Goal: Task Accomplishment & Management: Use online tool/utility

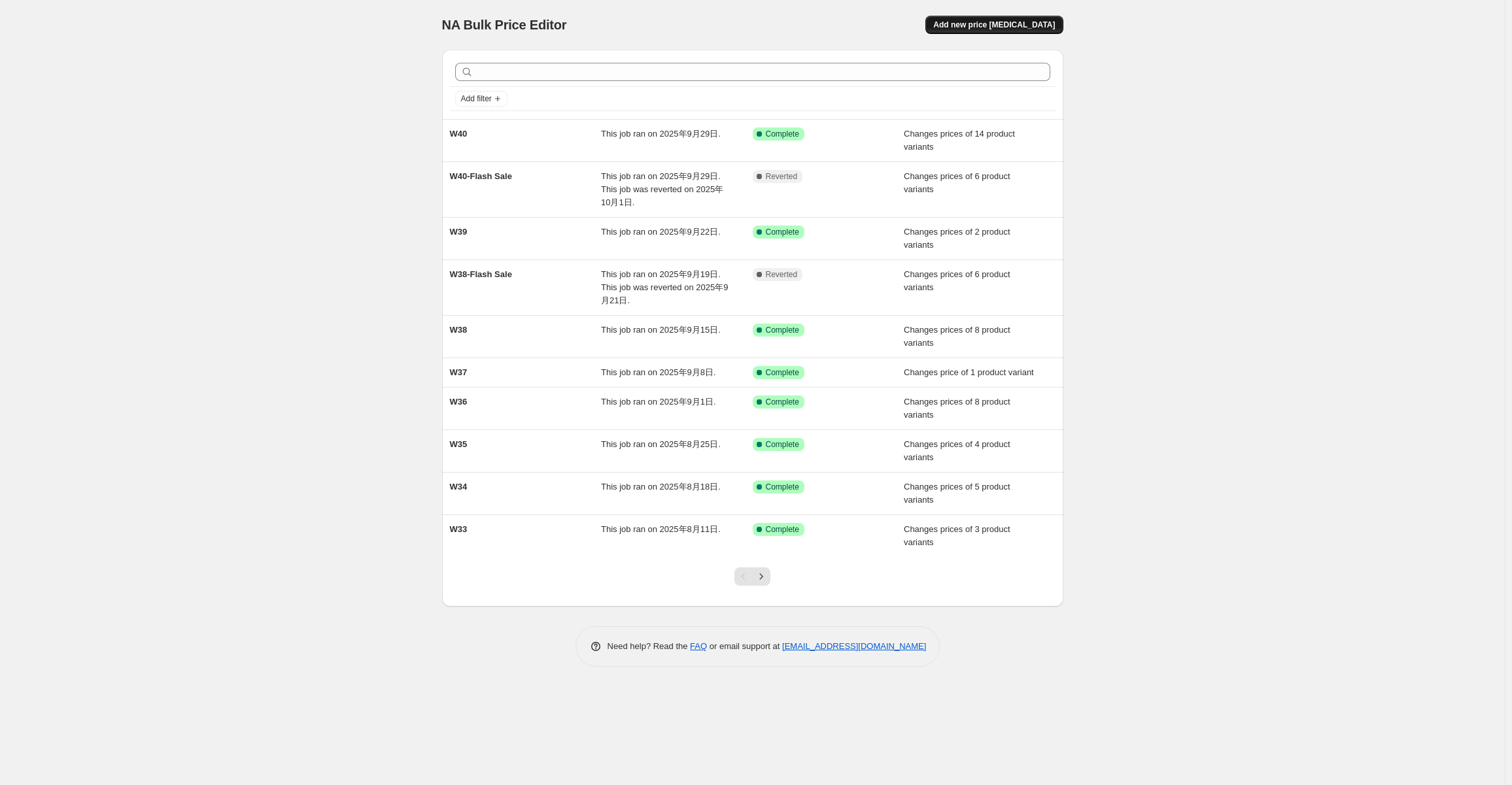
click at [1022, 26] on span "Add new price change job" at bounding box center [994, 24] width 122 height 10
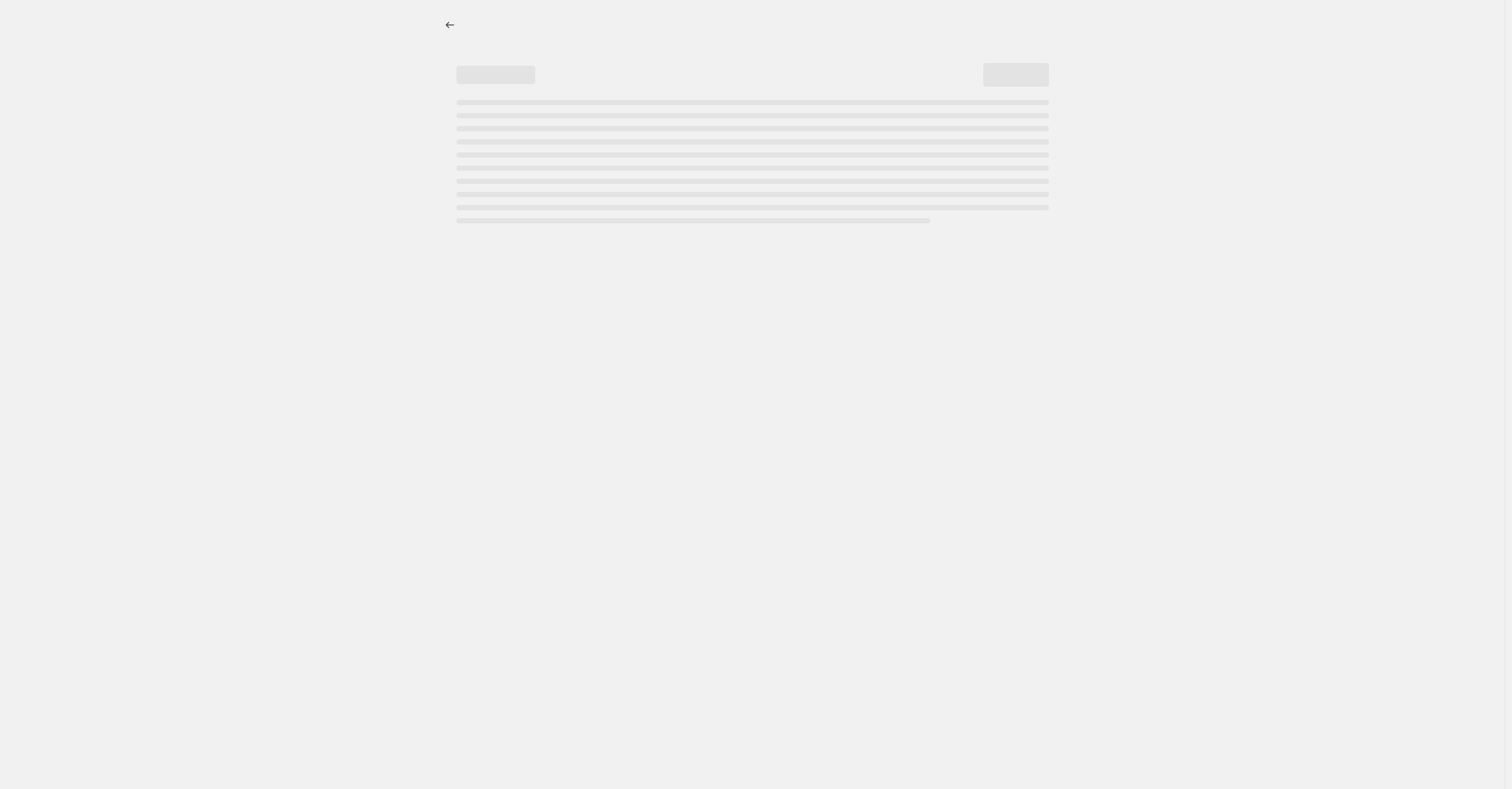
select select "percentage"
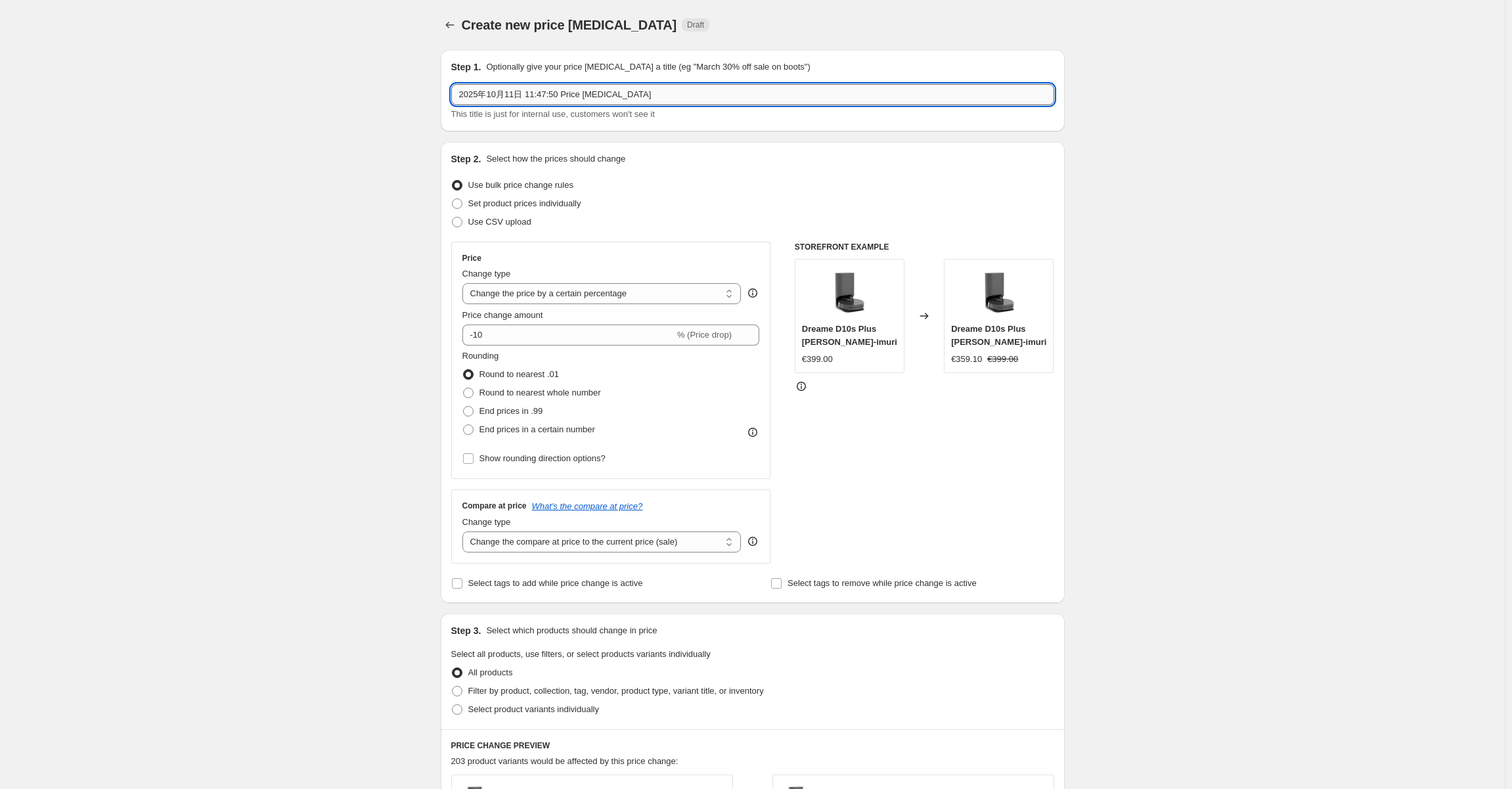
click at [646, 94] on input "2025年10月11日 11:47:50 Price change job" at bounding box center [753, 95] width 603 height 21
type input "W42"
click at [316, 282] on div "Create new price change job. This page is ready Create new price change job Dra…" at bounding box center [752, 656] width 1505 height 1313
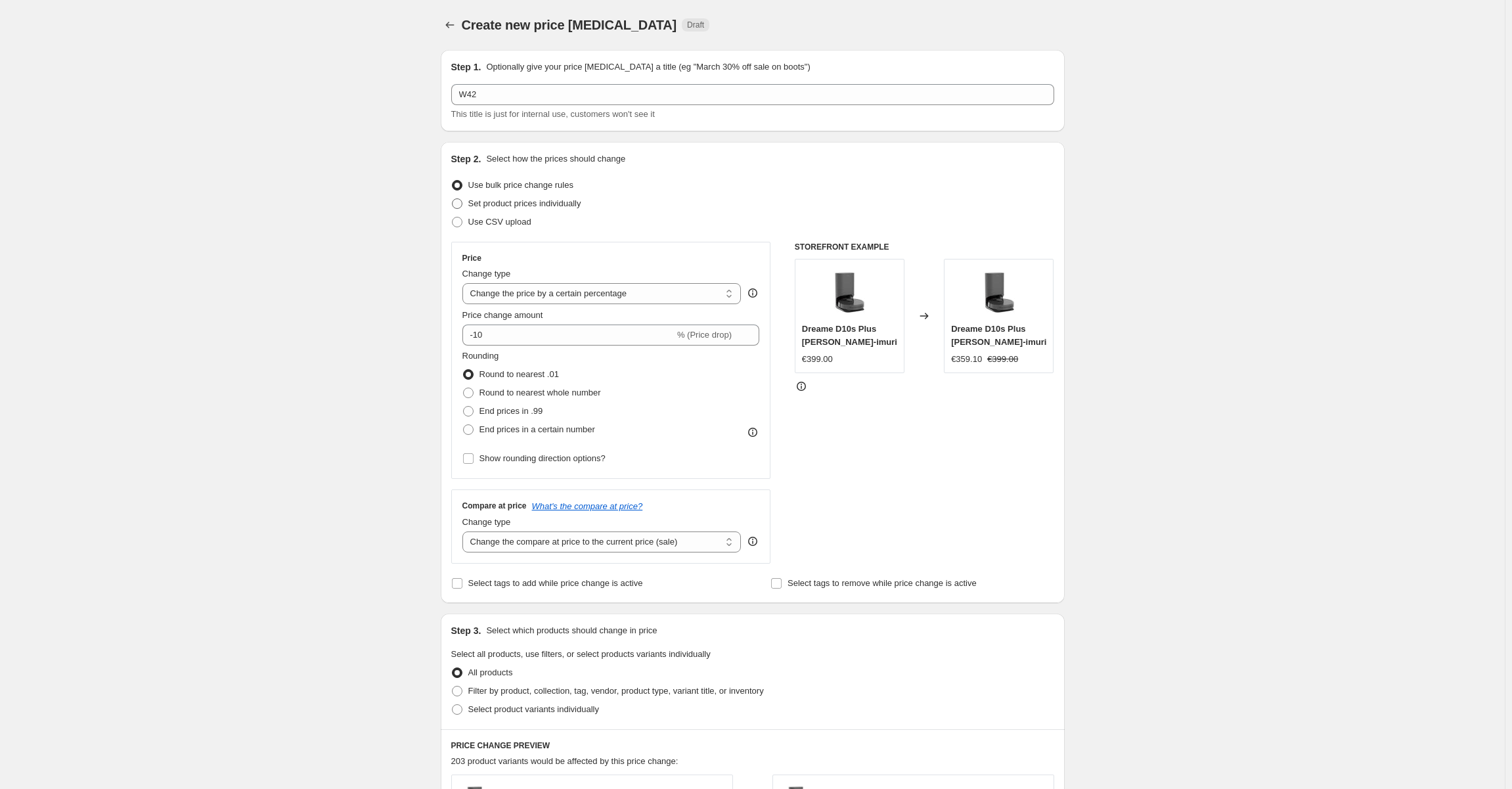
click at [515, 197] on span "Set product prices individually" at bounding box center [525, 204] width 113 height 13
click at [453, 198] on input "Set product prices individually" at bounding box center [452, 198] width 1 height 1
radio input "true"
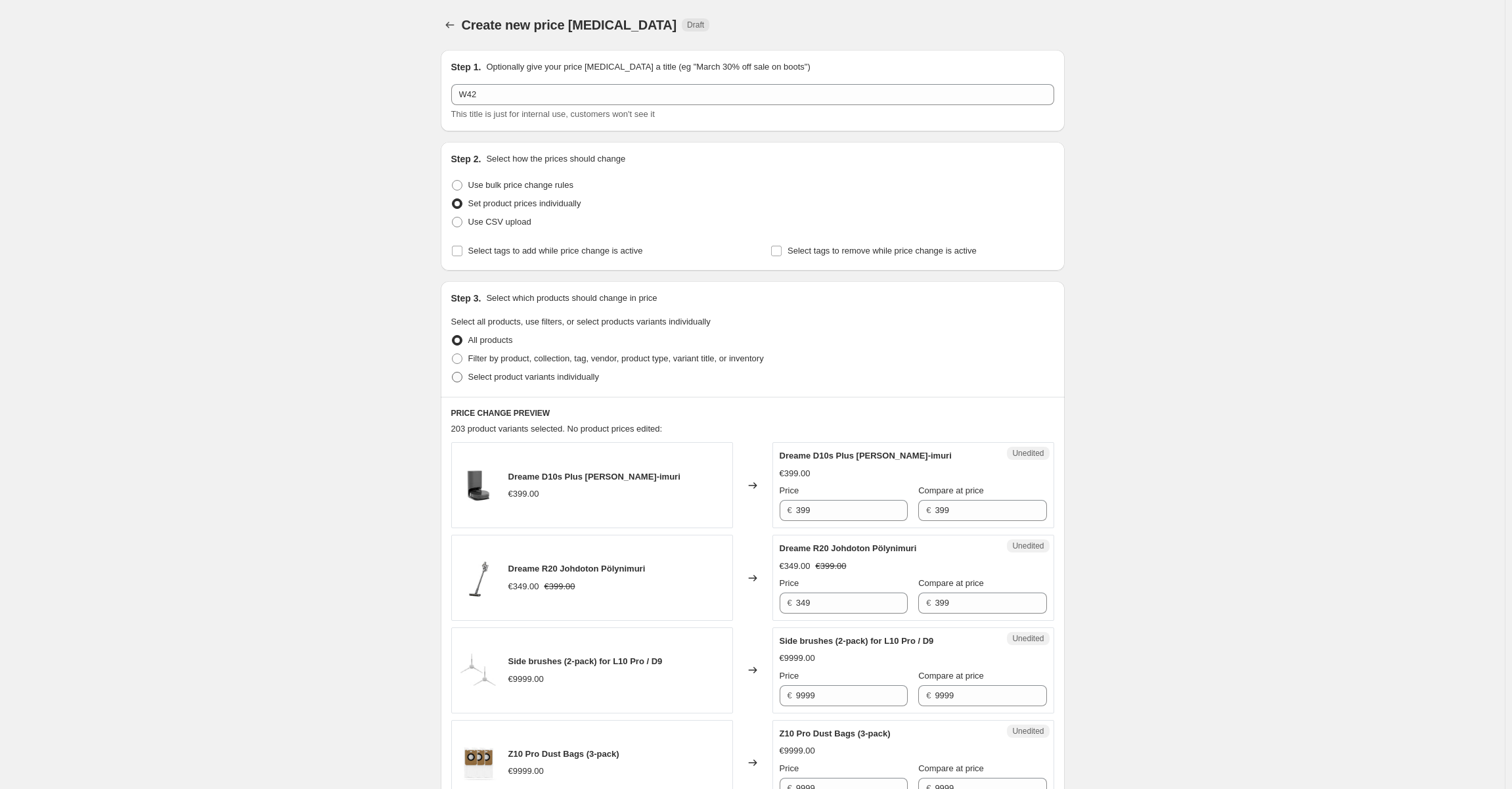
click at [531, 383] on span "Select product variants individually" at bounding box center [533, 376] width 131 height 13
click at [453, 372] on input "Select product variants individually" at bounding box center [452, 372] width 1 height 1
radio input "true"
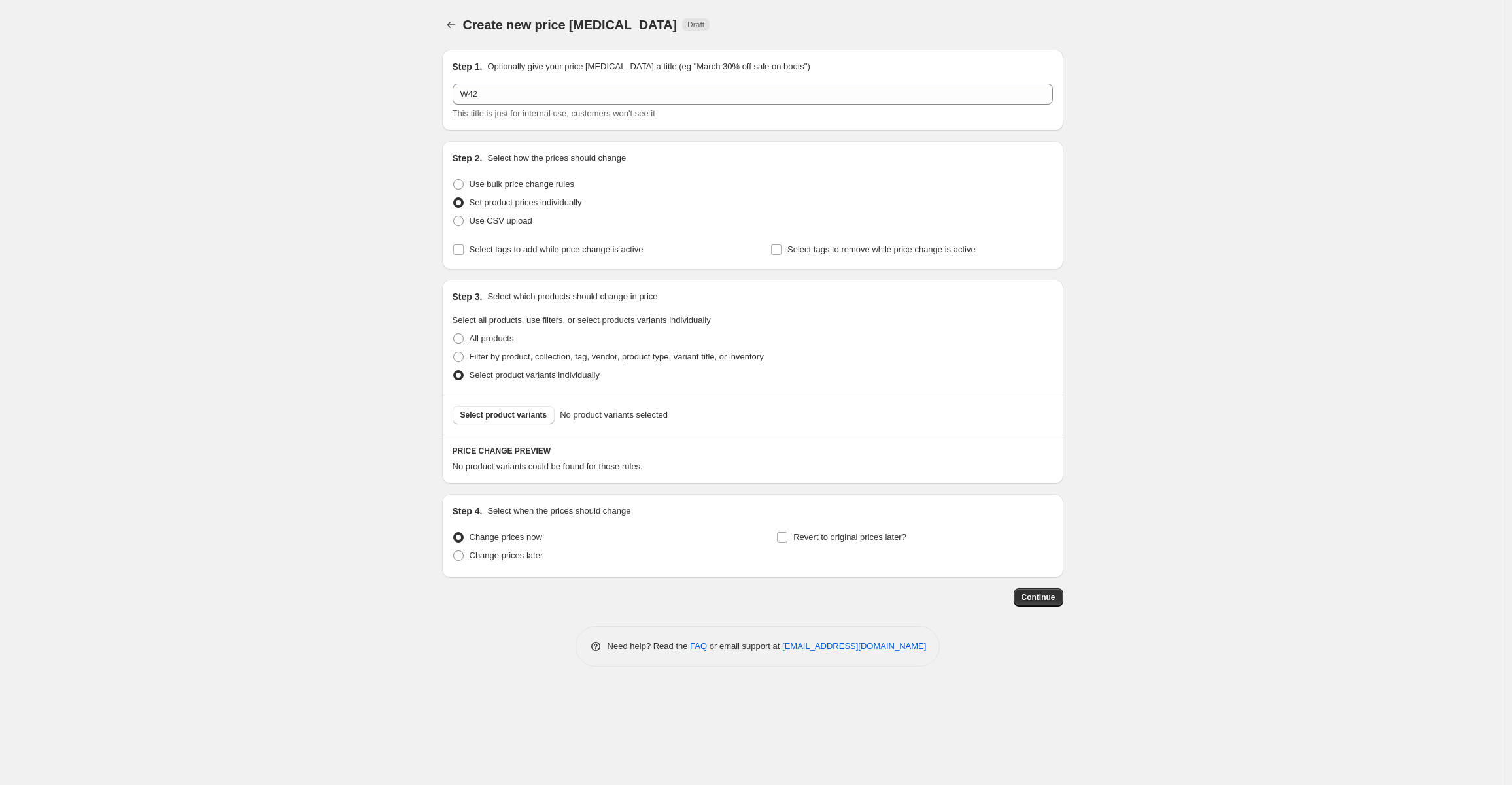
click at [503, 395] on div "Step 3. Select which products should change in price Select all products, use f…" at bounding box center [752, 357] width 621 height 155
click at [501, 417] on span "Select product variants" at bounding box center [504, 415] width 87 height 10
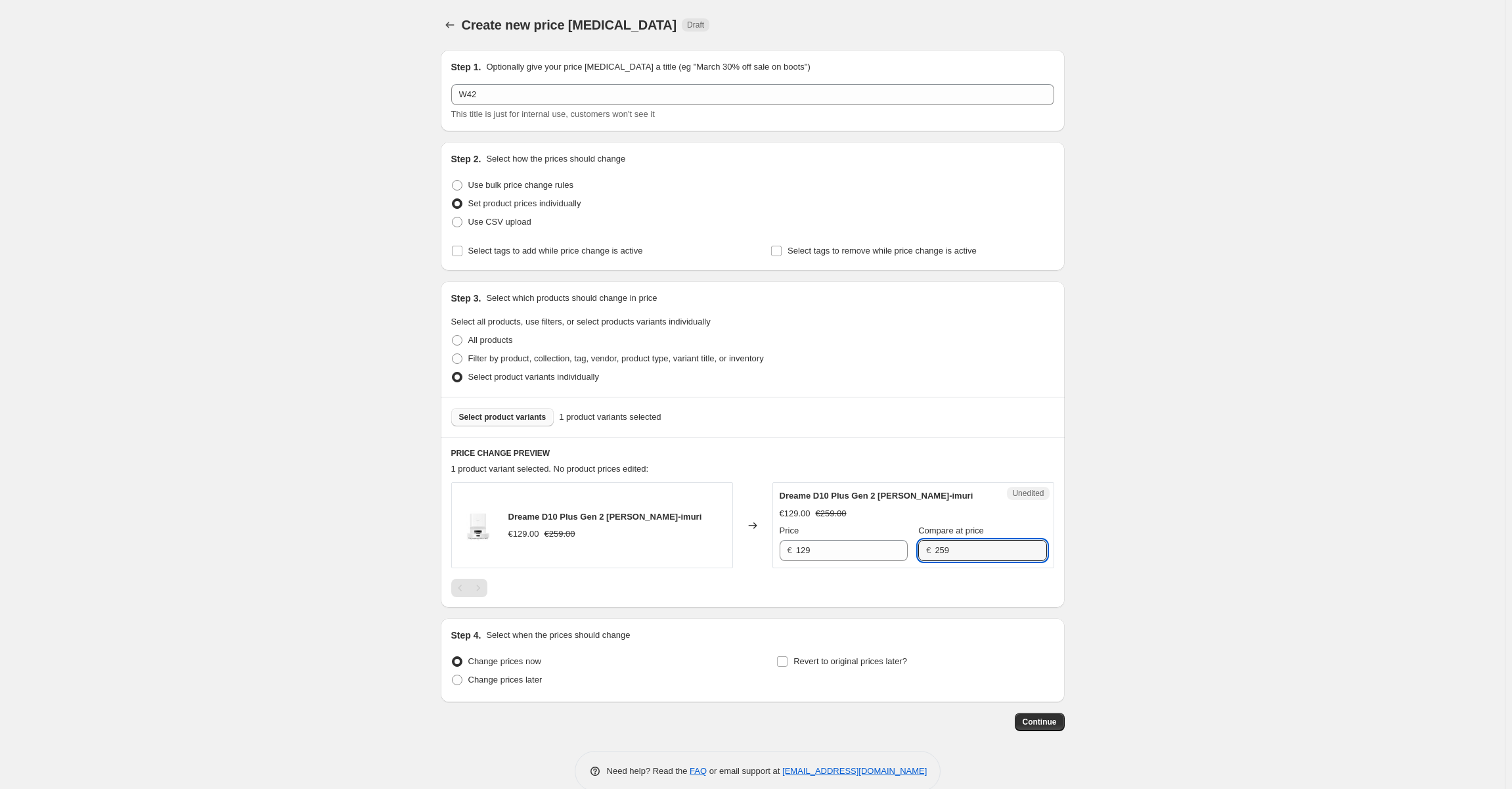
drag, startPoint x: 945, startPoint y: 548, endPoint x: 791, endPoint y: 540, distance: 154.2
click at [793, 538] on div "Price € 129 Compare at price € 259" at bounding box center [913, 543] width 267 height 37
click at [838, 551] on input "129" at bounding box center [852, 550] width 112 height 21
paste input "25"
type input "259"
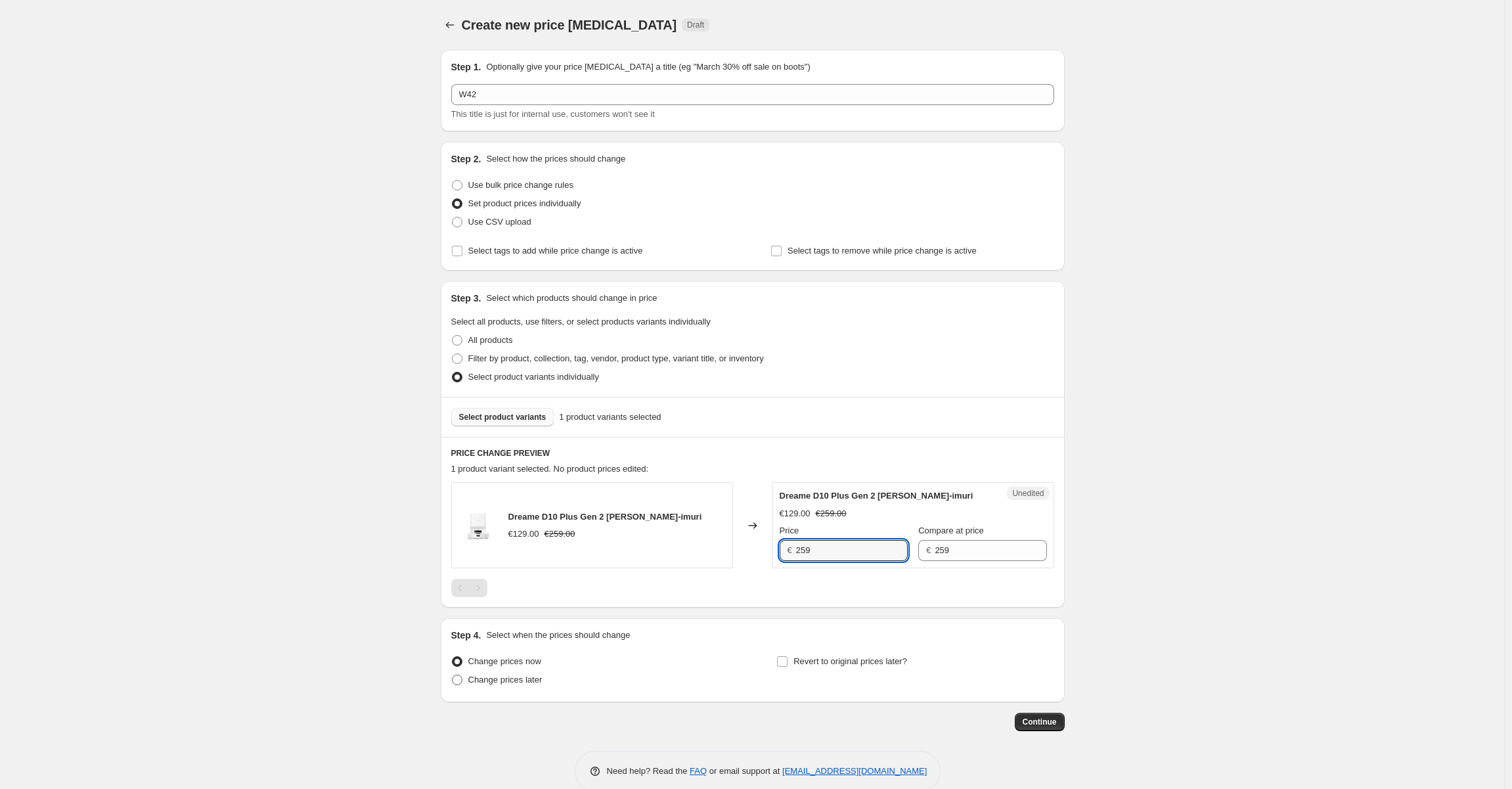
click at [516, 682] on span "Change prices later" at bounding box center [505, 679] width 74 height 10
click at [453, 675] on input "Change prices later" at bounding box center [452, 675] width 1 height 1
radio input "true"
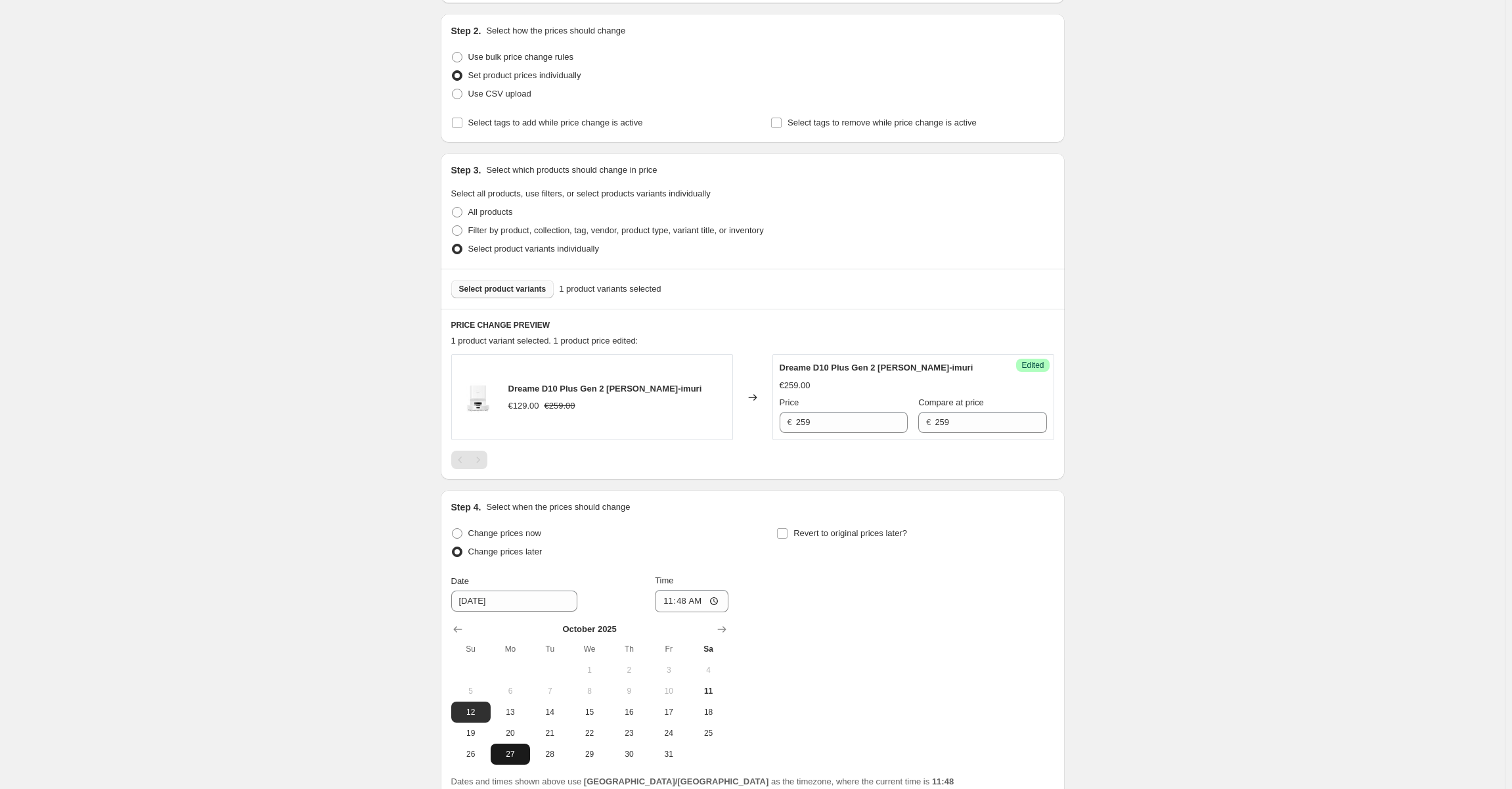
scroll to position [247, 0]
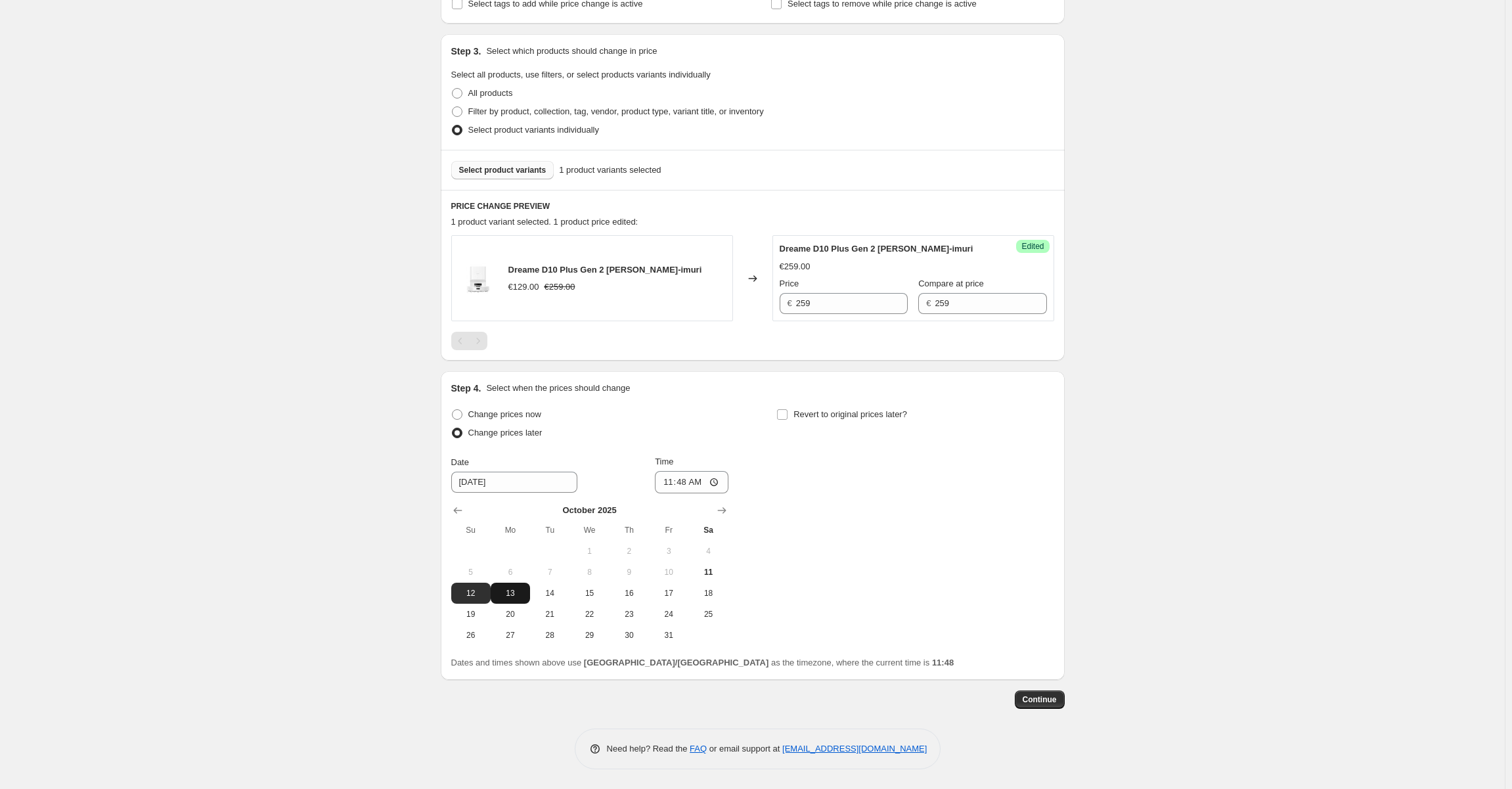
click at [517, 598] on span "13" at bounding box center [510, 593] width 29 height 10
type input "10/13/2025"
click at [683, 481] on input "11:48" at bounding box center [691, 482] width 73 height 22
type input "07:00"
click at [723, 338] on div at bounding box center [753, 340] width 603 height 18
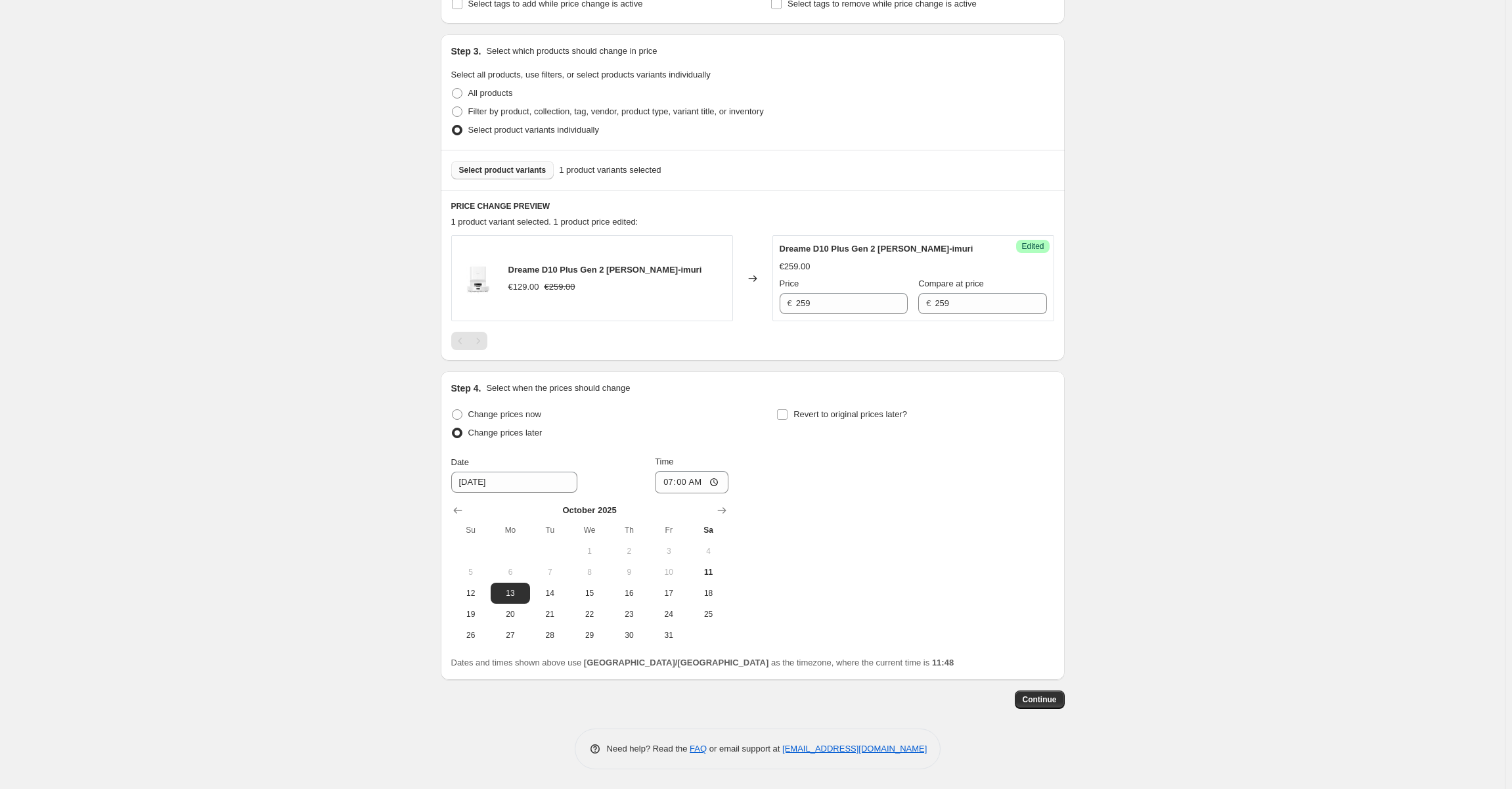
click at [514, 157] on div "Select product variants 1 product variants selected" at bounding box center [753, 170] width 624 height 40
click at [514, 172] on span "Select product variants" at bounding box center [503, 170] width 87 height 10
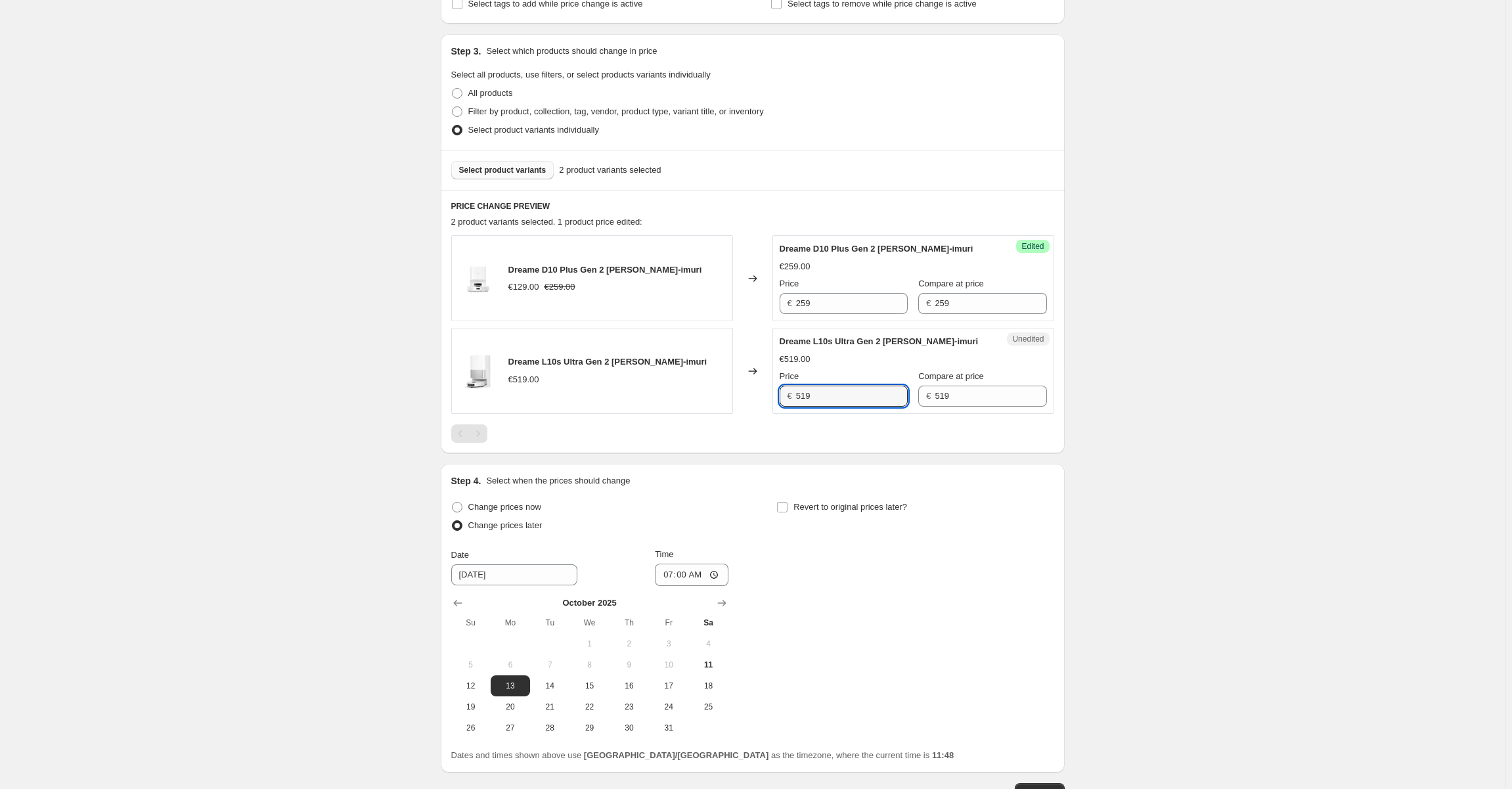
drag, startPoint x: 840, startPoint y: 393, endPoint x: 706, endPoint y: 398, distance: 134.1
click at [707, 399] on div "Dreame L10s Ultra Gen 2 Robotti-imuri €519.00 Changed to Unedited Dreame L10s U…" at bounding box center [753, 371] width 603 height 86
type input "439"
click at [840, 351] on div "Dreame L10s Ultra Gen 2 Robotti-imuri €519.00 Price € 439 Compare at price € 519" at bounding box center [913, 370] width 267 height 71
click at [506, 162] on button "Select product variants" at bounding box center [503, 170] width 103 height 18
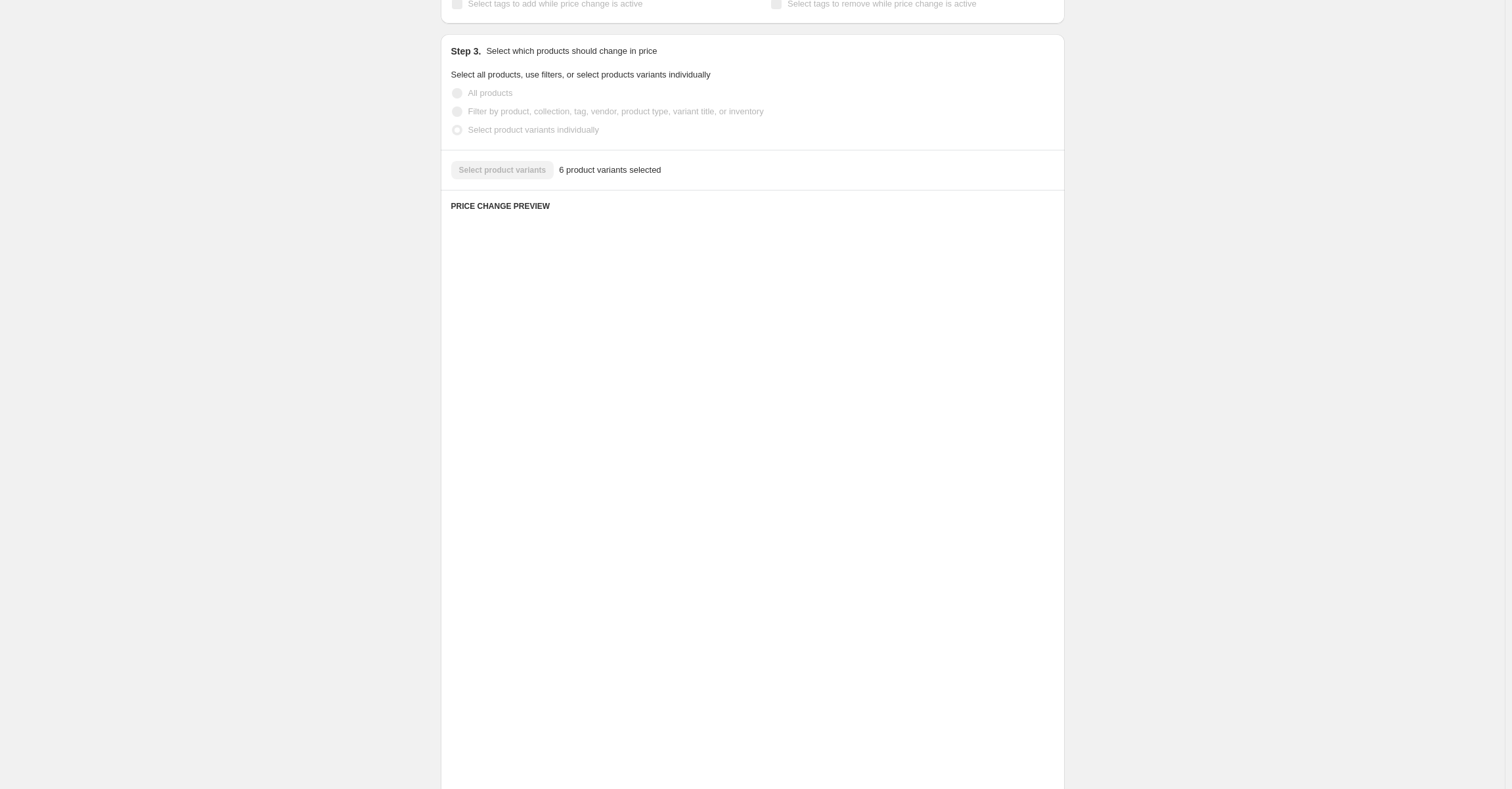
scroll to position [510, 0]
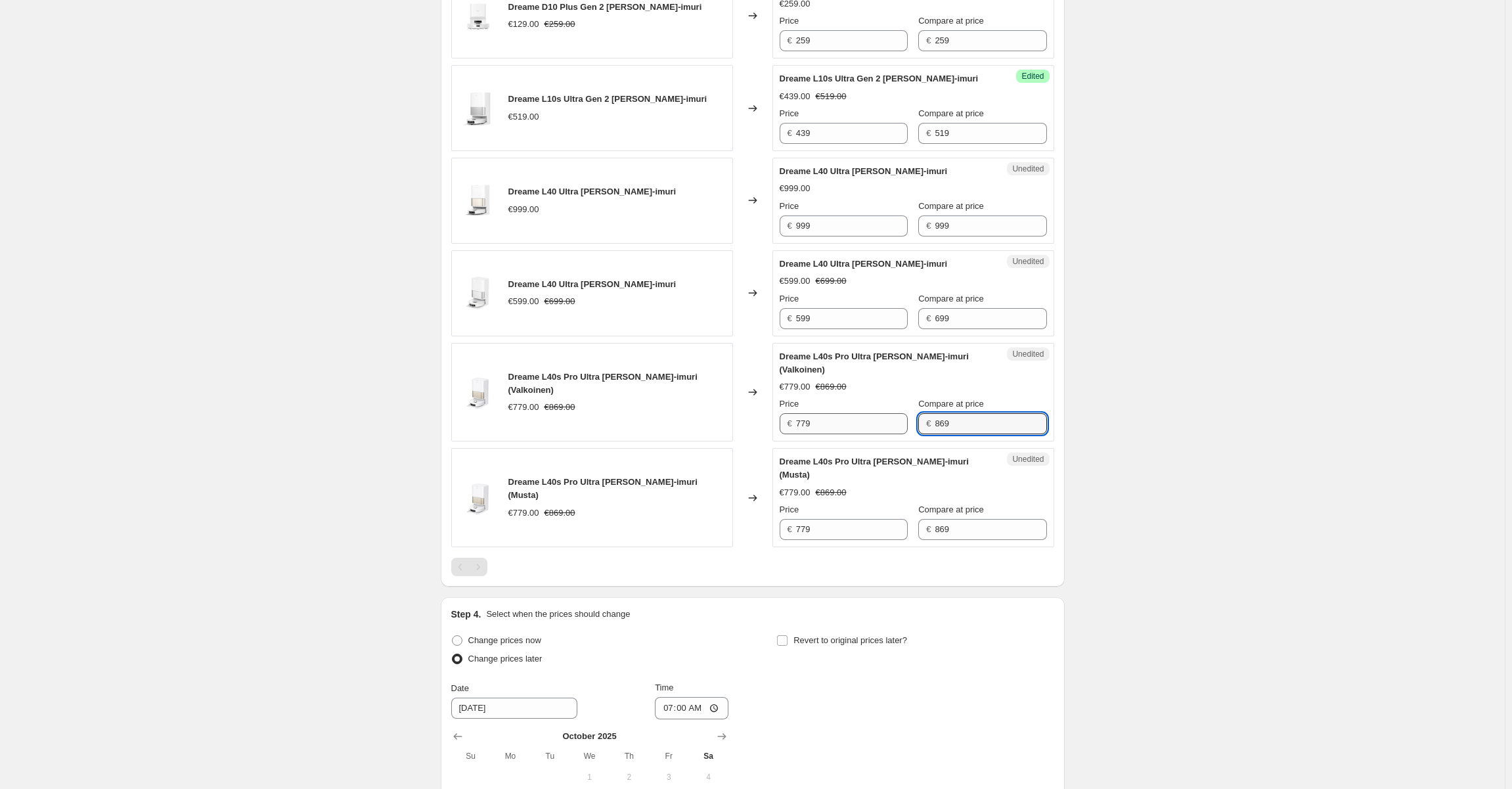
drag, startPoint x: 958, startPoint y: 425, endPoint x: 820, endPoint y: 423, distance: 138.0
click at [820, 423] on div "Price € 779 Compare at price € 869" at bounding box center [913, 416] width 267 height 37
click at [828, 427] on input "779" at bounding box center [852, 423] width 112 height 21
paste input "86"
type input "869"
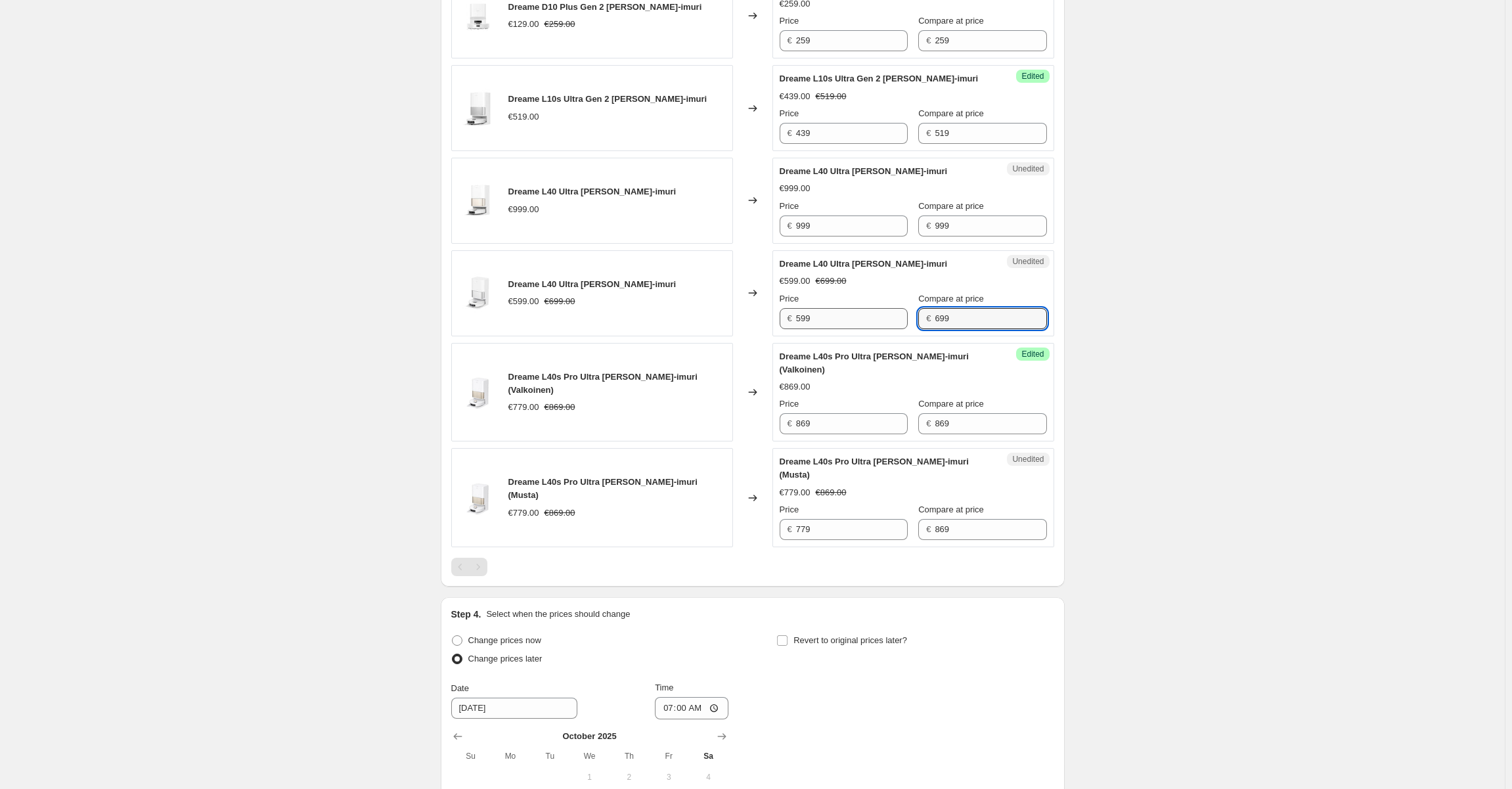
drag, startPoint x: 949, startPoint y: 310, endPoint x: 843, endPoint y: 310, distance: 106.0
click at [843, 310] on div "Price € 599 Compare at price € 699" at bounding box center [913, 310] width 267 height 37
click at [827, 315] on input "599" at bounding box center [852, 319] width 112 height 21
paste input "6"
type input "699"
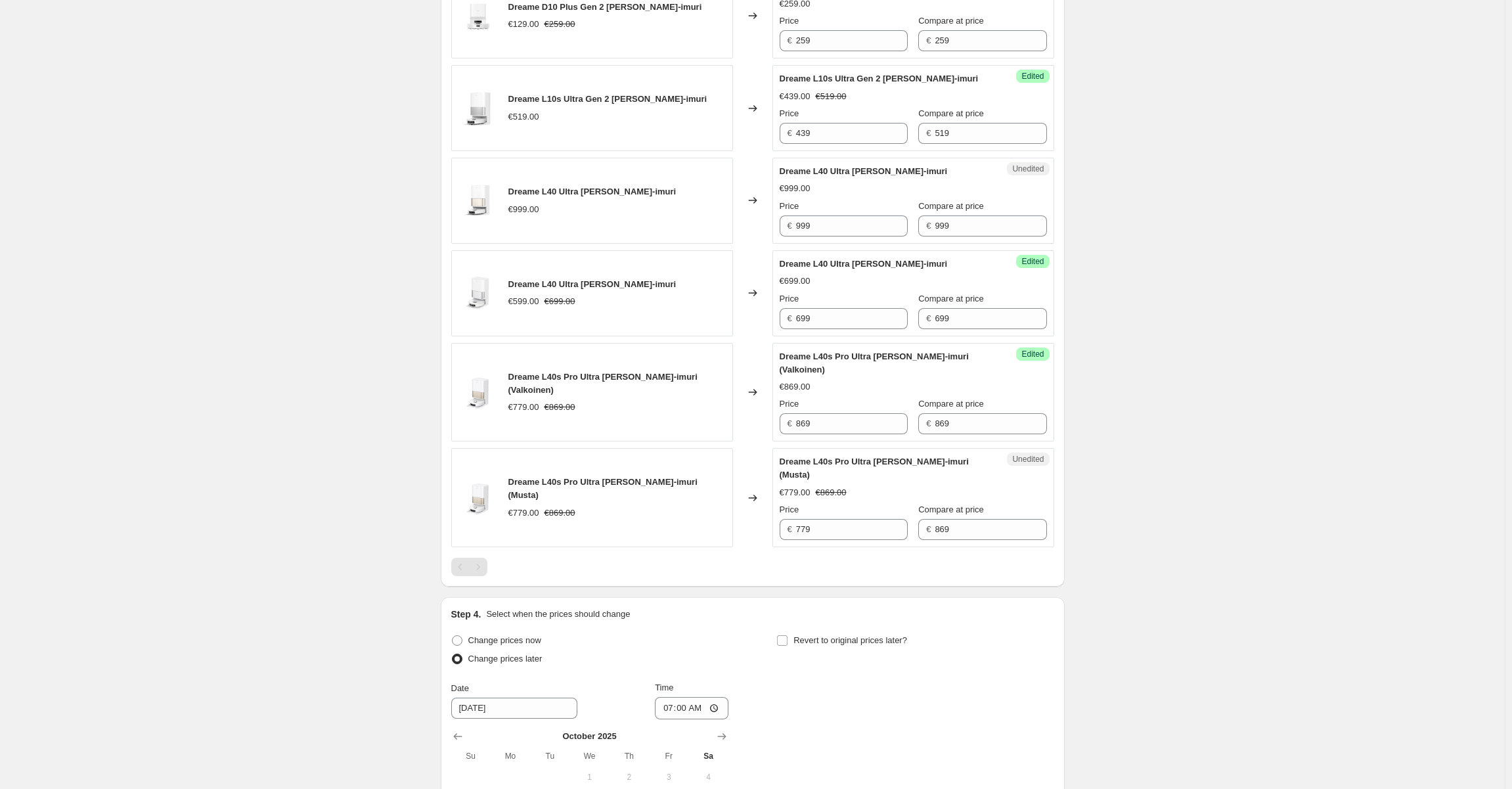
drag, startPoint x: 889, startPoint y: 291, endPoint x: 889, endPoint y: 333, distance: 42.0
click at [889, 291] on div "Dreame L40 Ultra AE Robotti-imuri €699.00 Price € 699 Compare at price € 699" at bounding box center [913, 293] width 267 height 71
drag, startPoint x: 969, startPoint y: 512, endPoint x: 819, endPoint y: 508, distance: 150.1
click at [819, 508] on div "Price € 779 Compare at price € 869" at bounding box center [913, 521] width 267 height 37
click at [828, 523] on input "779" at bounding box center [852, 529] width 112 height 21
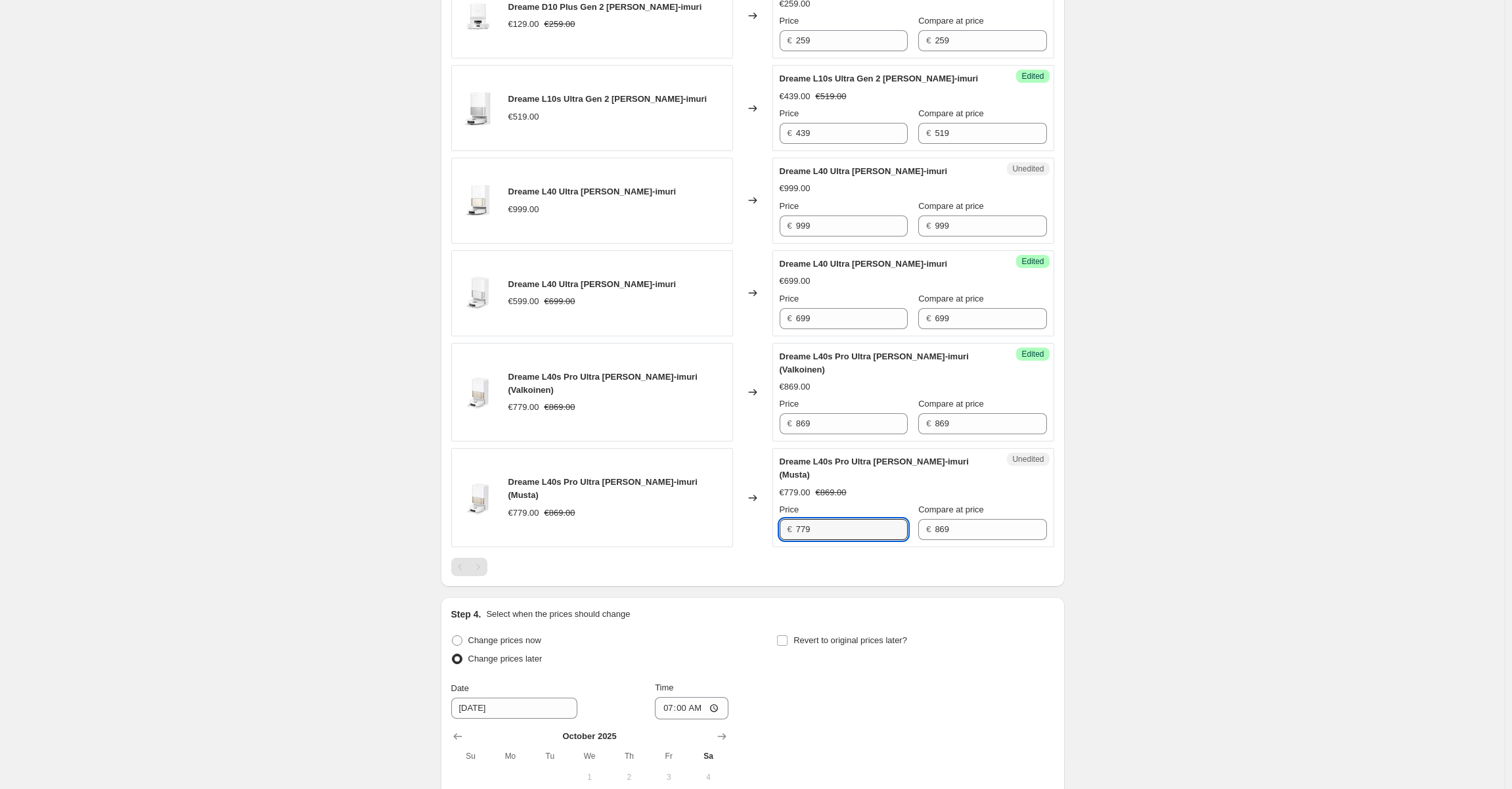
paste input "86"
type input "869"
click at [832, 419] on input "869" at bounding box center [852, 423] width 112 height 21
click at [832, 316] on input "699" at bounding box center [852, 319] width 112 height 21
click at [539, 302] on div "€599.00" at bounding box center [523, 301] width 31 height 13
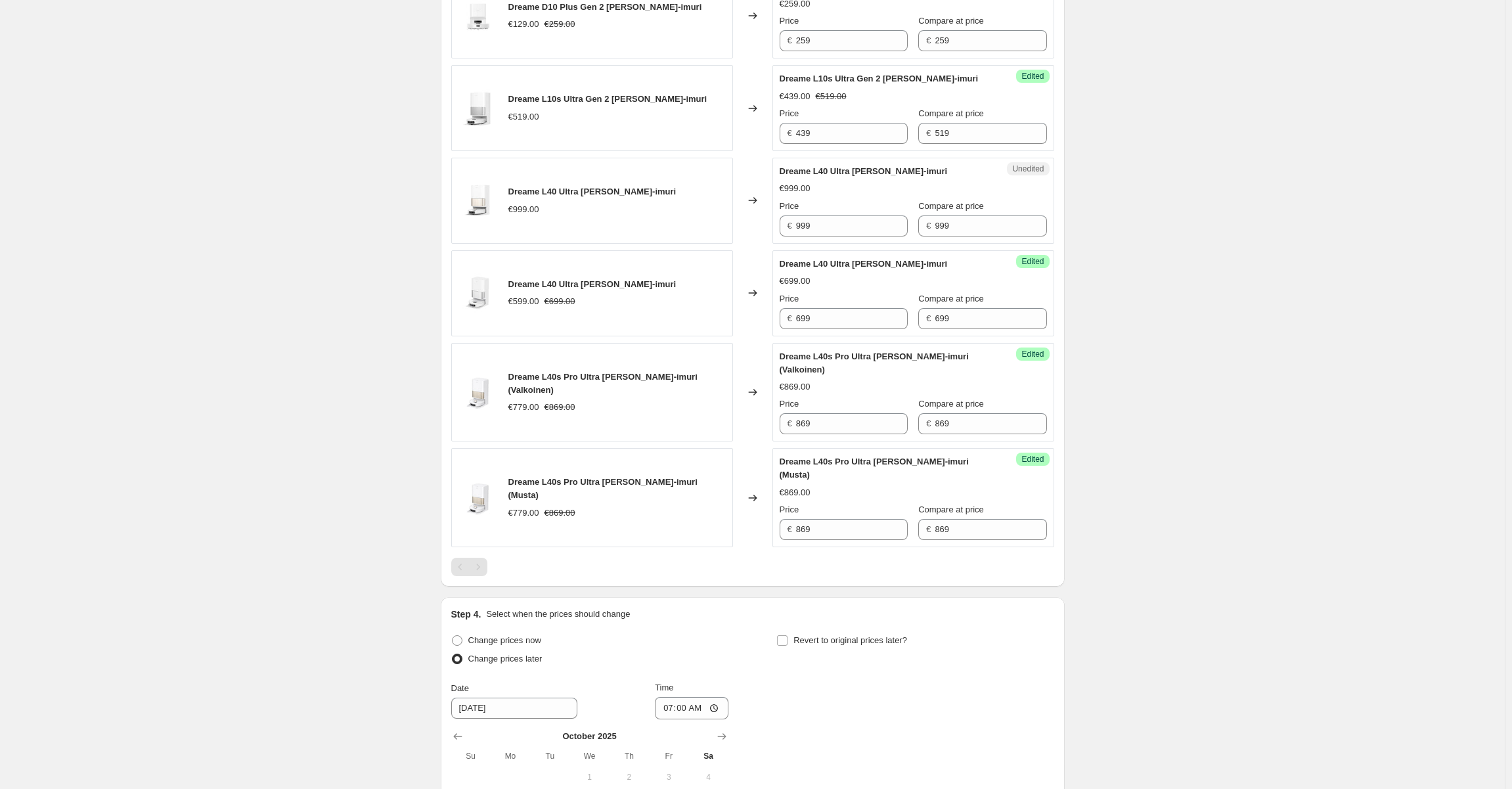
drag, startPoint x: 670, startPoint y: 397, endPoint x: 778, endPoint y: 406, distance: 108.4
click at [671, 401] on div "€779.00 €869.00" at bounding box center [617, 407] width 217 height 13
drag, startPoint x: 818, startPoint y: 411, endPoint x: 845, endPoint y: 419, distance: 28.2
click at [818, 412] on div "Price € 869" at bounding box center [844, 416] width 128 height 37
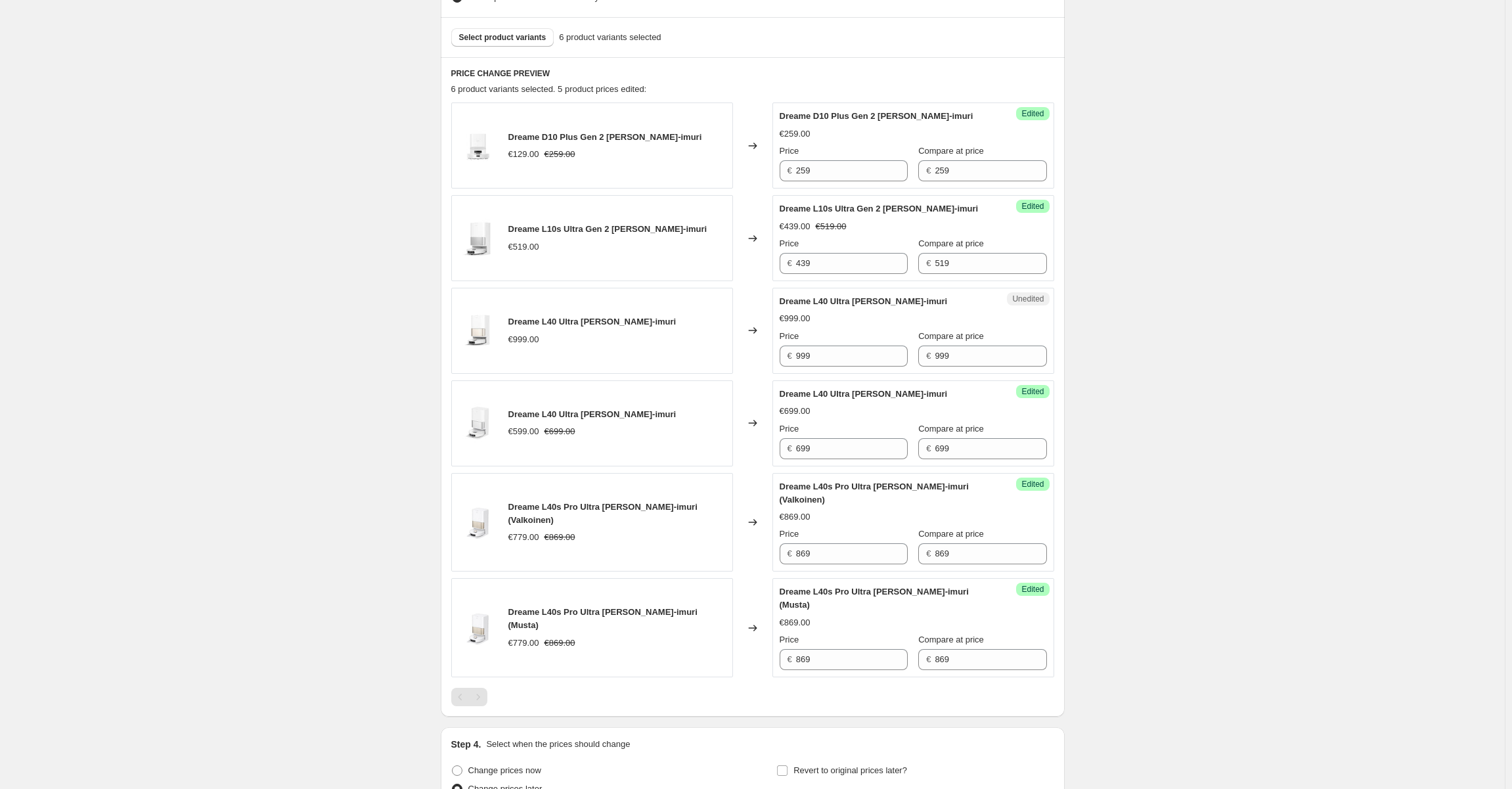
scroll to position [379, 0]
click at [614, 345] on div "€999.00" at bounding box center [592, 340] width 168 height 13
drag, startPoint x: 810, startPoint y: 355, endPoint x: 790, endPoint y: 356, distance: 20.0
click at [790, 356] on div "€ 999" at bounding box center [844, 357] width 128 height 21
click at [796, 357] on div "€ 999" at bounding box center [844, 357] width 128 height 21
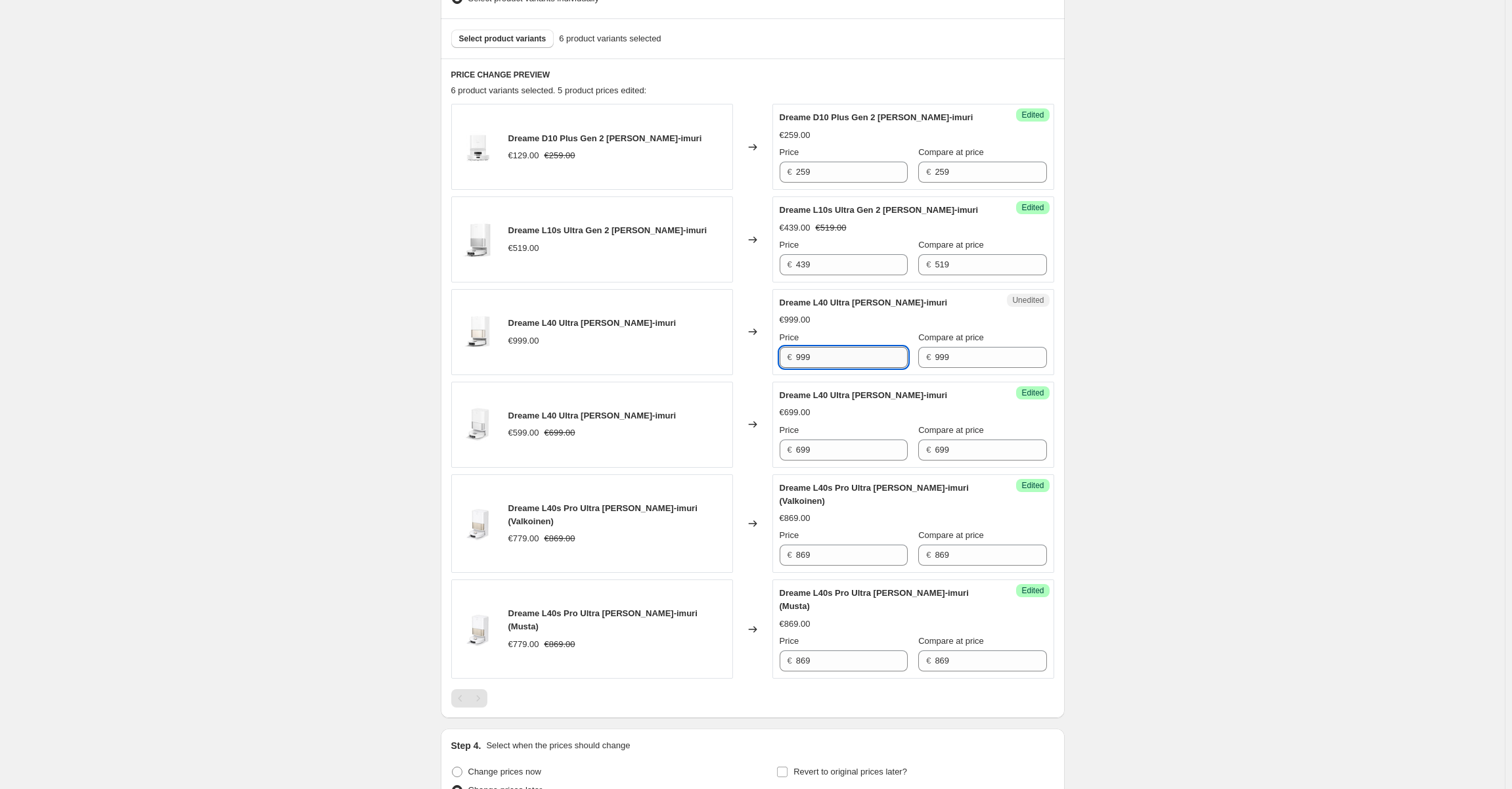
click at [800, 357] on input "999" at bounding box center [852, 357] width 112 height 21
click at [799, 357] on input "999" at bounding box center [852, 357] width 112 height 21
type input "599"
click at [844, 332] on div "Price" at bounding box center [844, 337] width 128 height 13
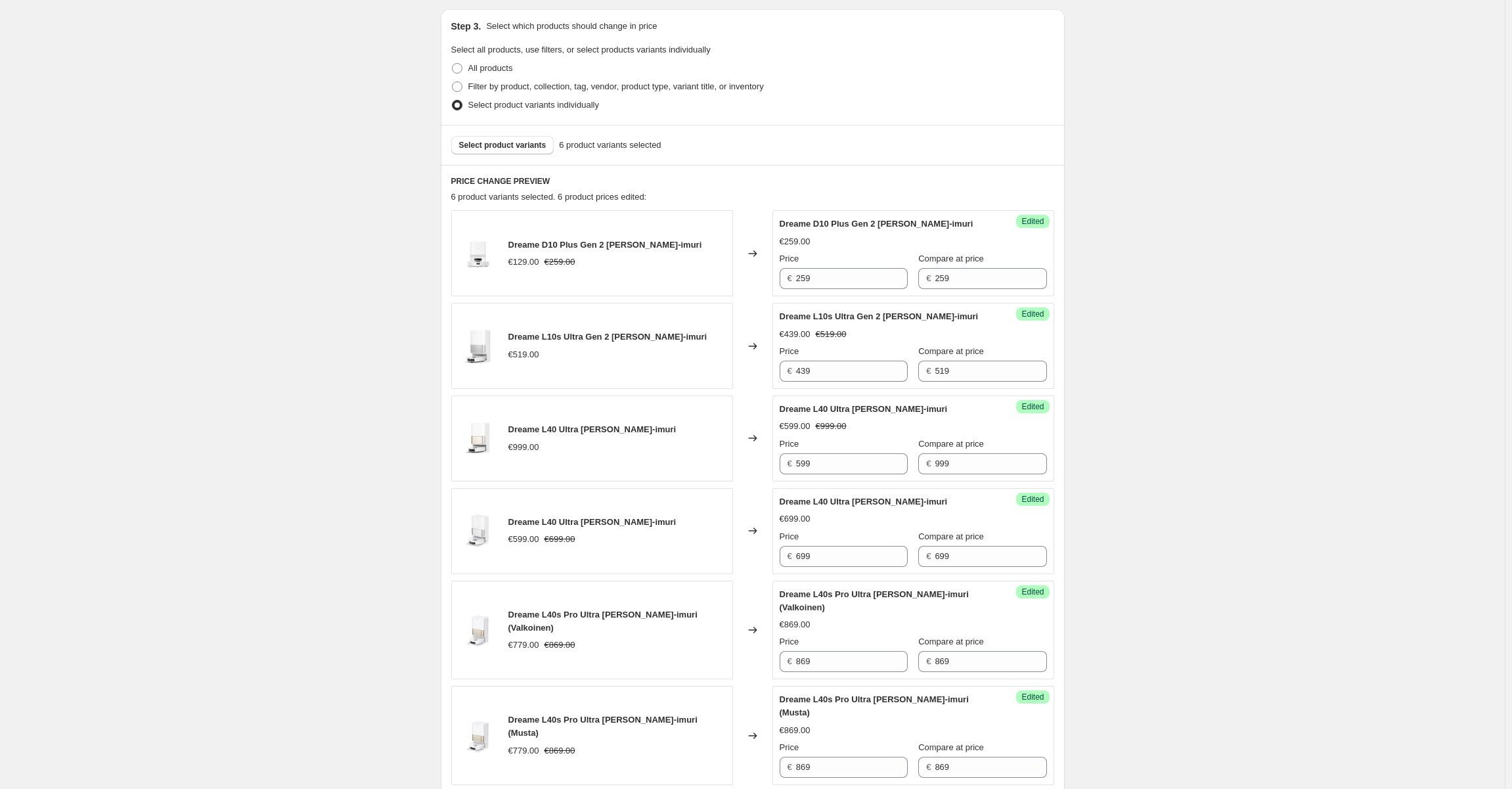
scroll to position [263, 0]
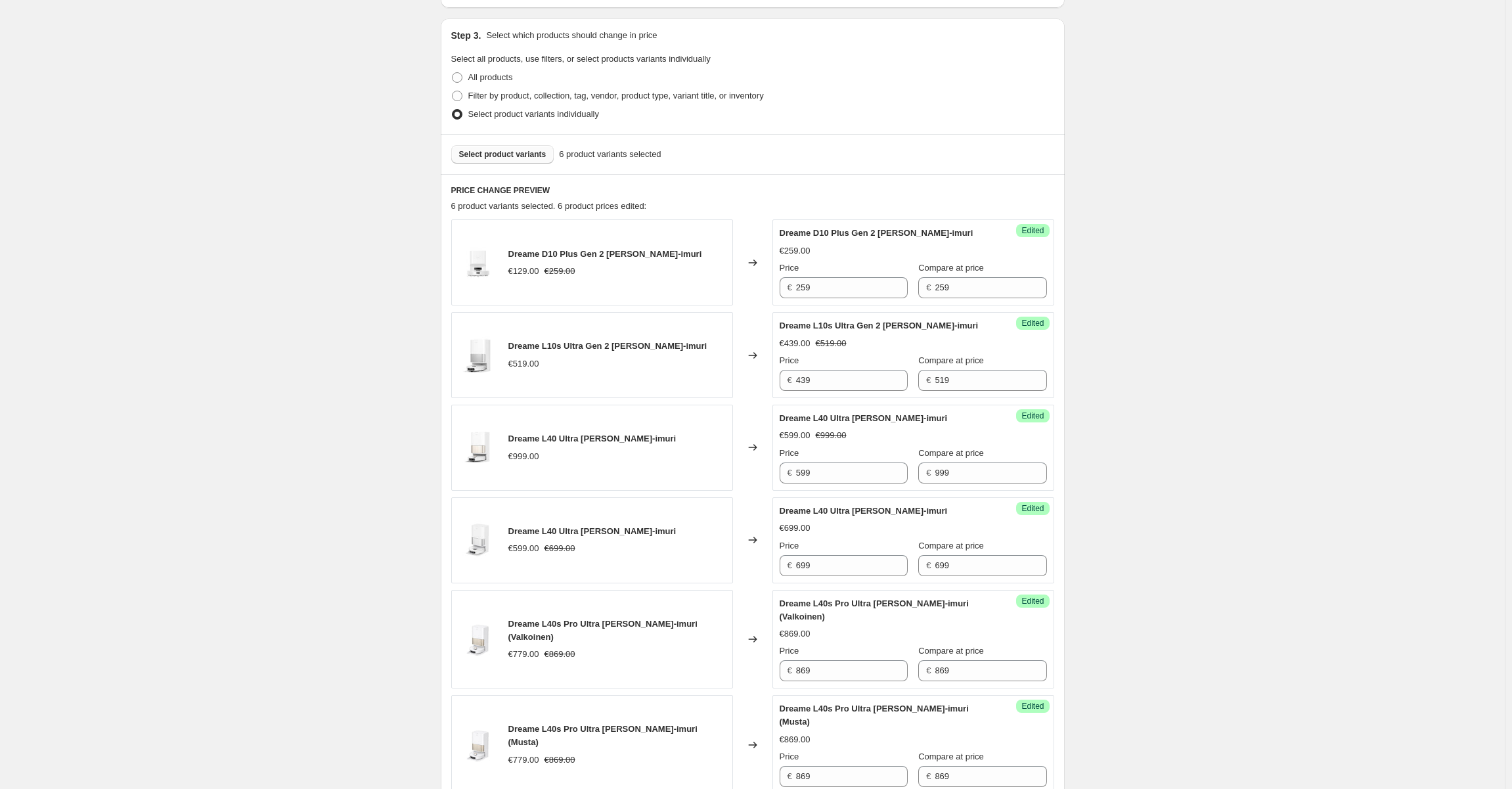
click at [491, 161] on button "Select product variants" at bounding box center [503, 154] width 103 height 18
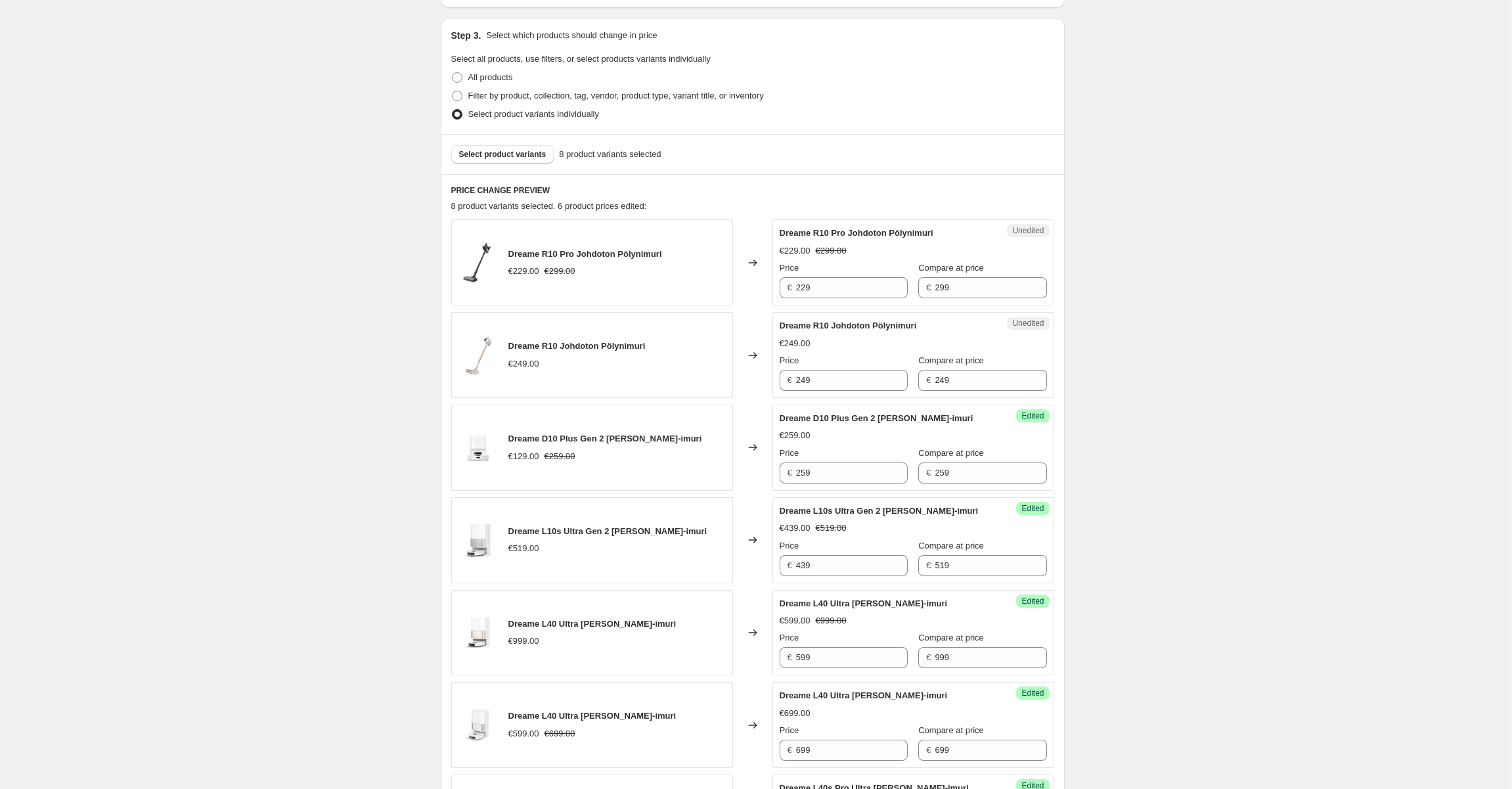
scroll to position [329, 0]
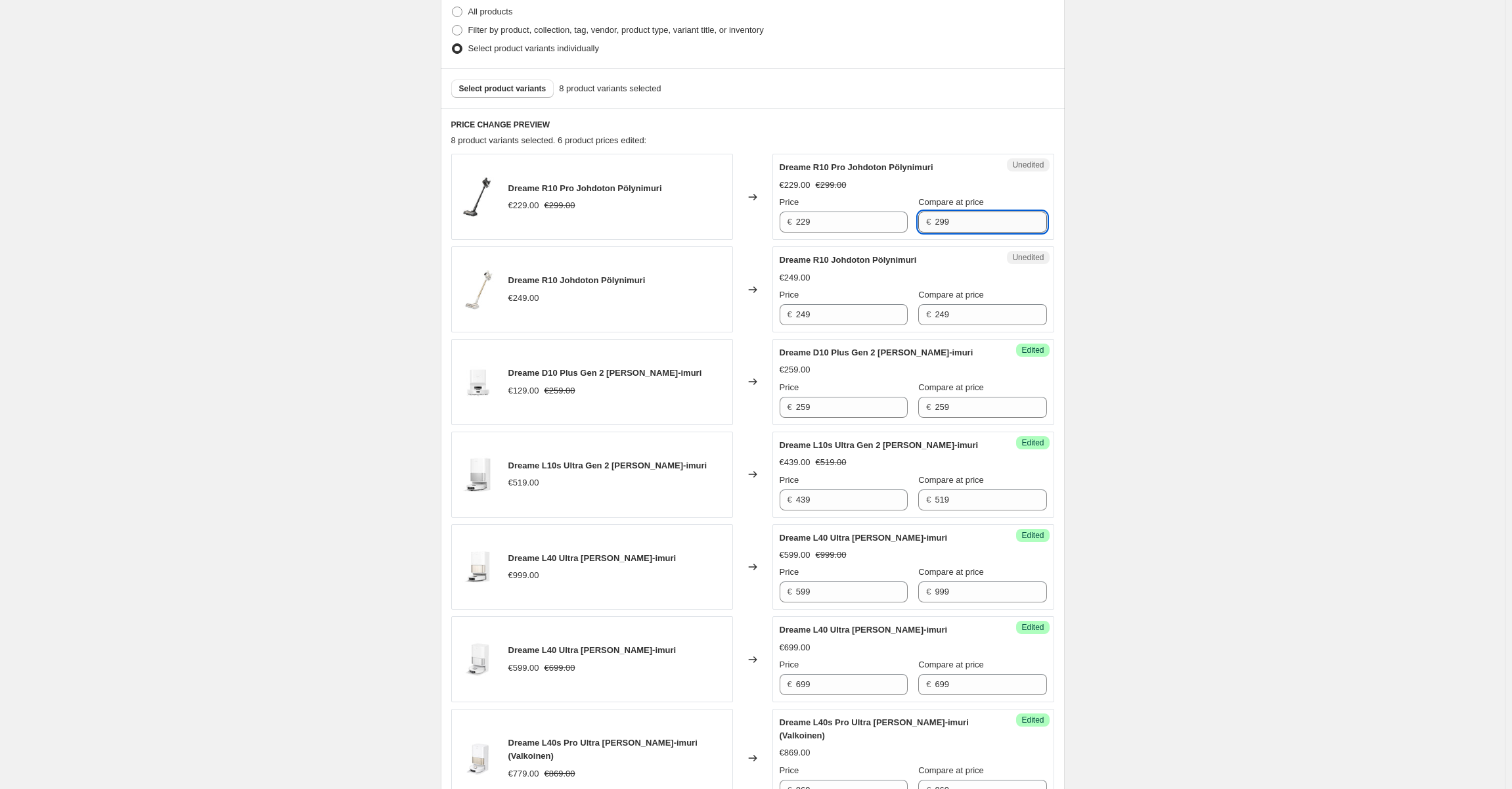
click at [944, 226] on input "299" at bounding box center [990, 222] width 112 height 21
click at [805, 221] on input "229" at bounding box center [852, 222] width 112 height 21
drag, startPoint x: 933, startPoint y: 234, endPoint x: 964, endPoint y: 221, distance: 33.6
click at [893, 229] on div "Unedited Dreame R10 Pro Johdoton Pölynimuri €229.00 €299.00 Price € 229 Compare…" at bounding box center [913, 197] width 282 height 86
drag, startPoint x: 964, startPoint y: 221, endPoint x: 879, endPoint y: 220, distance: 85.0
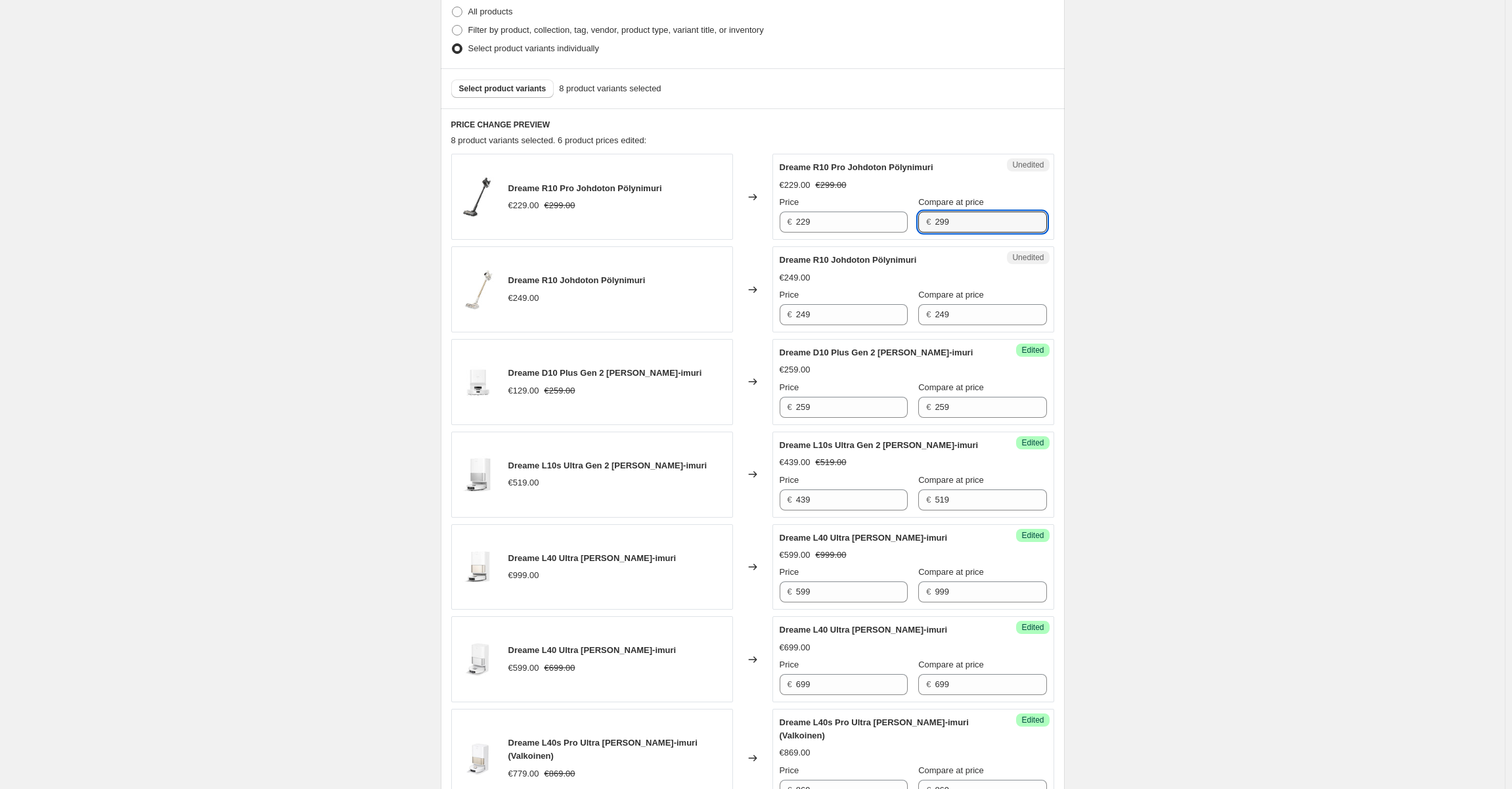
click at [902, 221] on div "Price € 229 Compare at price € 299" at bounding box center [913, 214] width 267 height 37
click at [859, 219] on input "229" at bounding box center [852, 222] width 112 height 21
paste input "9"
type input "299"
click at [837, 315] on input "249" at bounding box center [852, 315] width 112 height 21
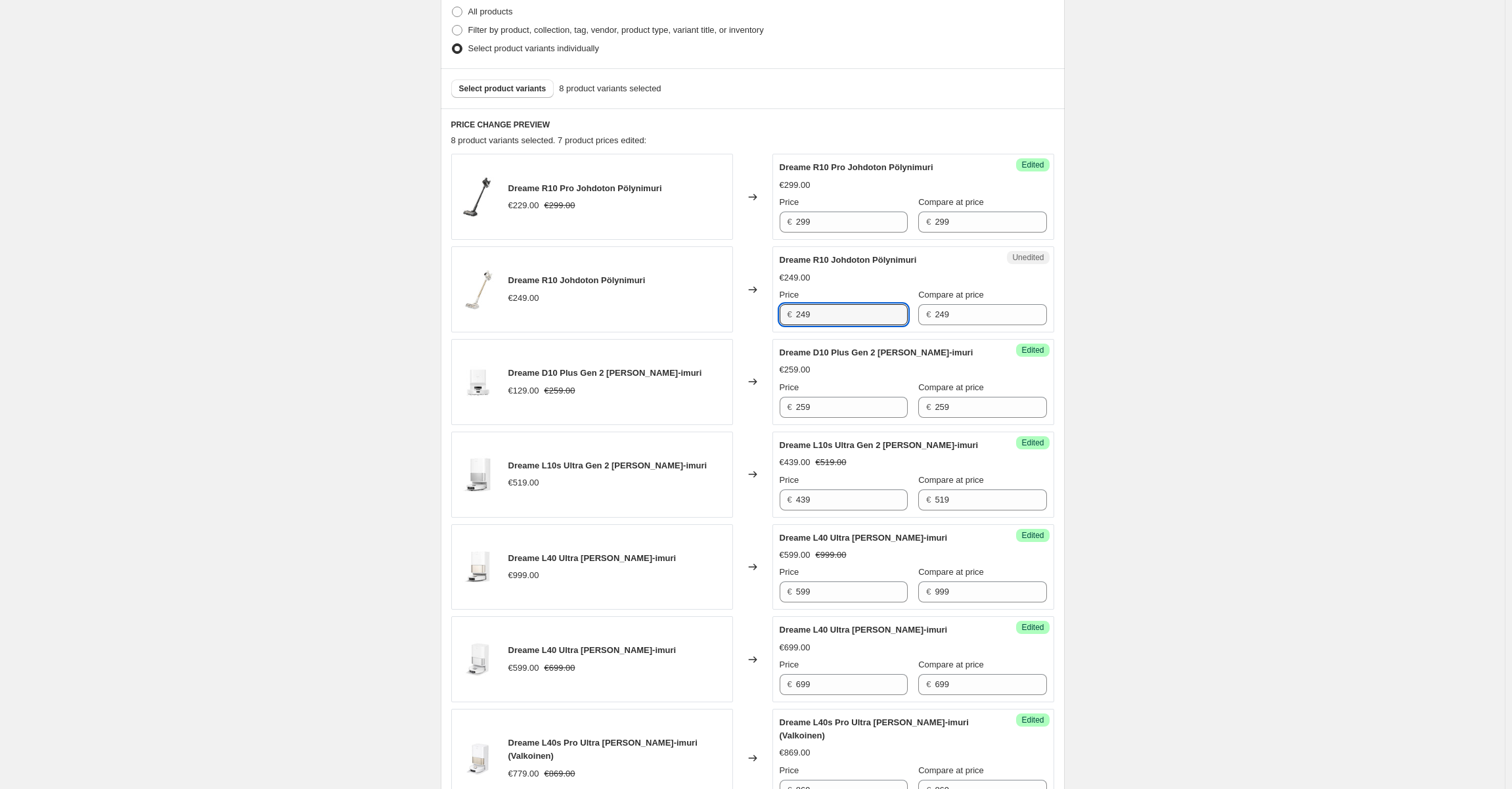
drag, startPoint x: 829, startPoint y: 315, endPoint x: 675, endPoint y: 320, distance: 154.1
click at [675, 320] on div "Dreame R10 Johdoton Pölynimuri €249.00 Changed to Unedited Dreame R10 Johdoton …" at bounding box center [753, 289] width 603 height 86
type input "179"
click at [781, 257] on div "Success Edited Dreame R10 Johdoton Pölynimuri €179.00 €249.00 Price € 179 Compa…" at bounding box center [913, 289] width 282 height 86
click at [526, 85] on span "Select product variants" at bounding box center [503, 88] width 87 height 10
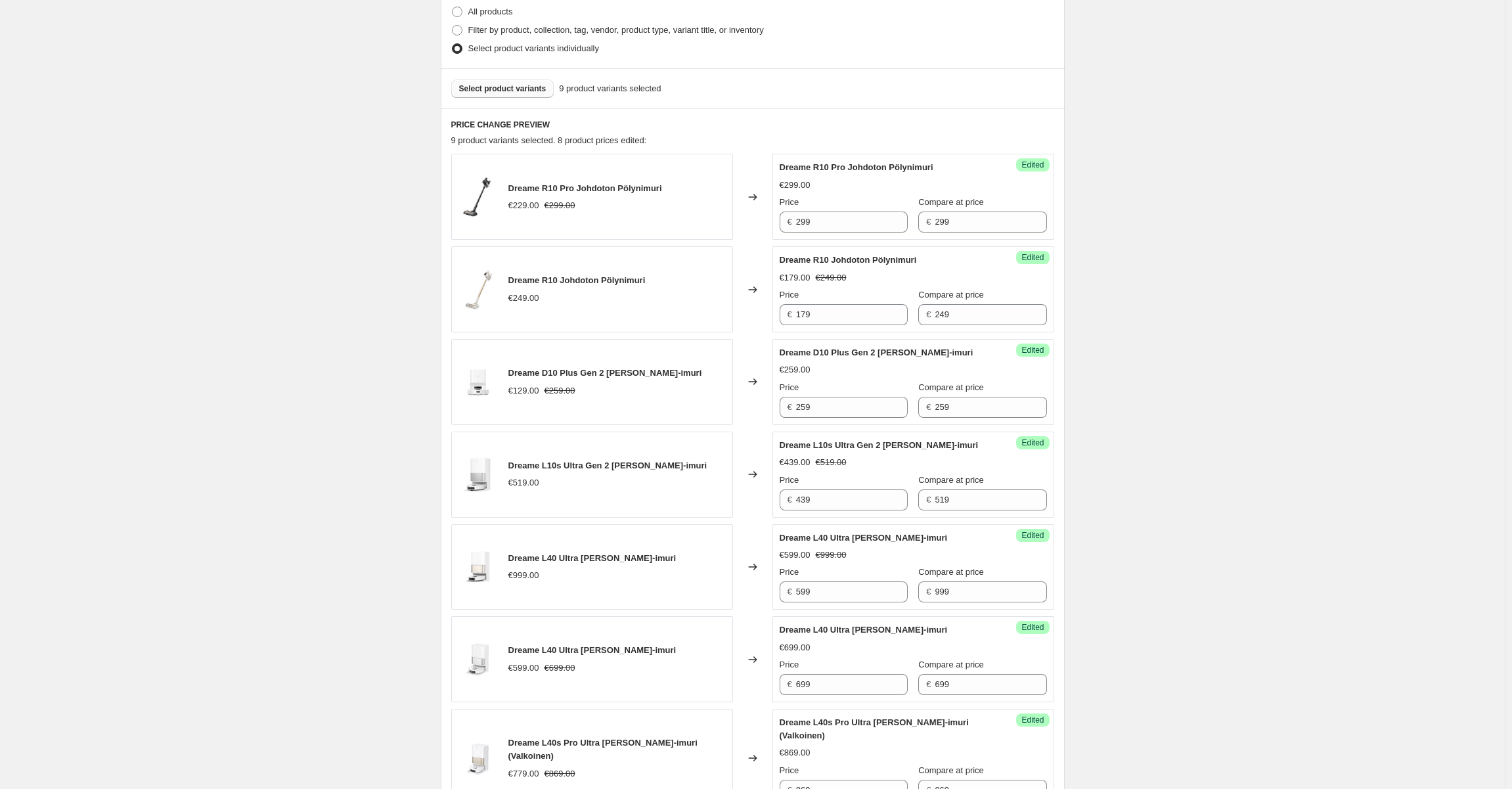
click at [610, 214] on div "Dreame R10 Pro Johdoton Pölynimuri €229.00 €299.00" at bounding box center [592, 197] width 282 height 86
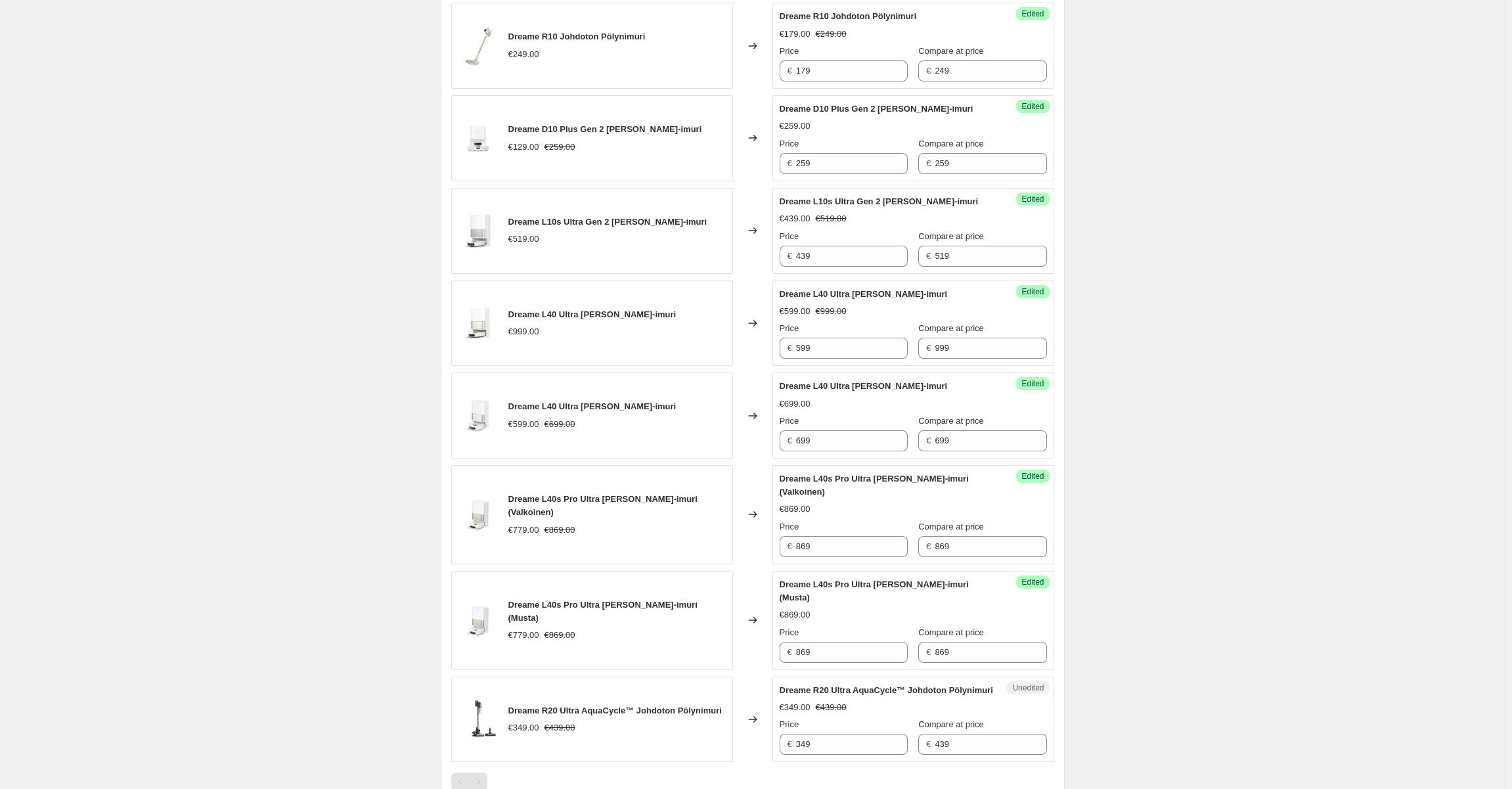
scroll to position [788, 0]
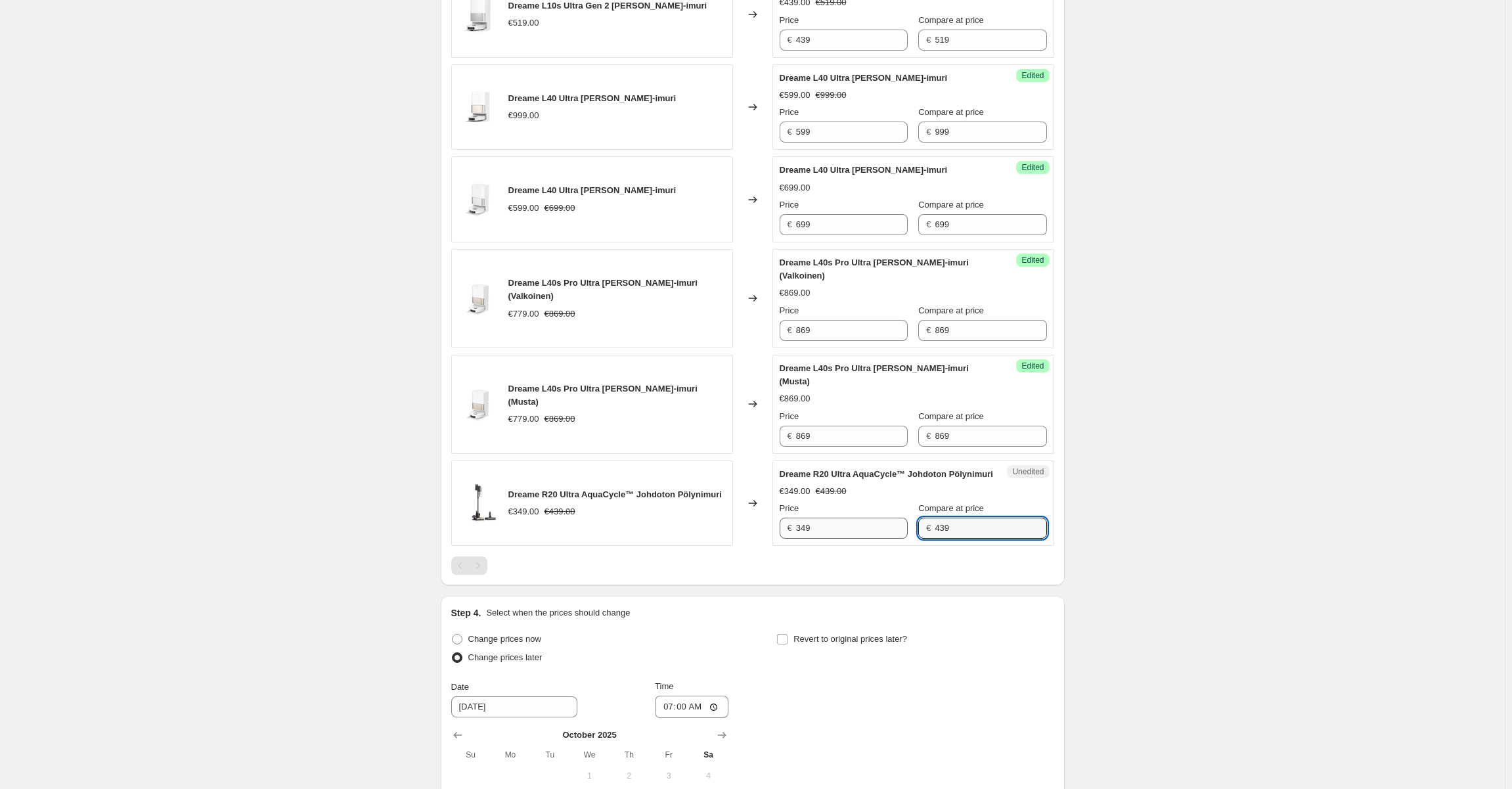
drag, startPoint x: 967, startPoint y: 530, endPoint x: 834, endPoint y: 527, distance: 133.0
click at [837, 523] on div "Price € 349 Compare at price € 439" at bounding box center [913, 520] width 267 height 37
click at [827, 532] on input "349" at bounding box center [852, 528] width 112 height 21
paste input "43"
type input "439"
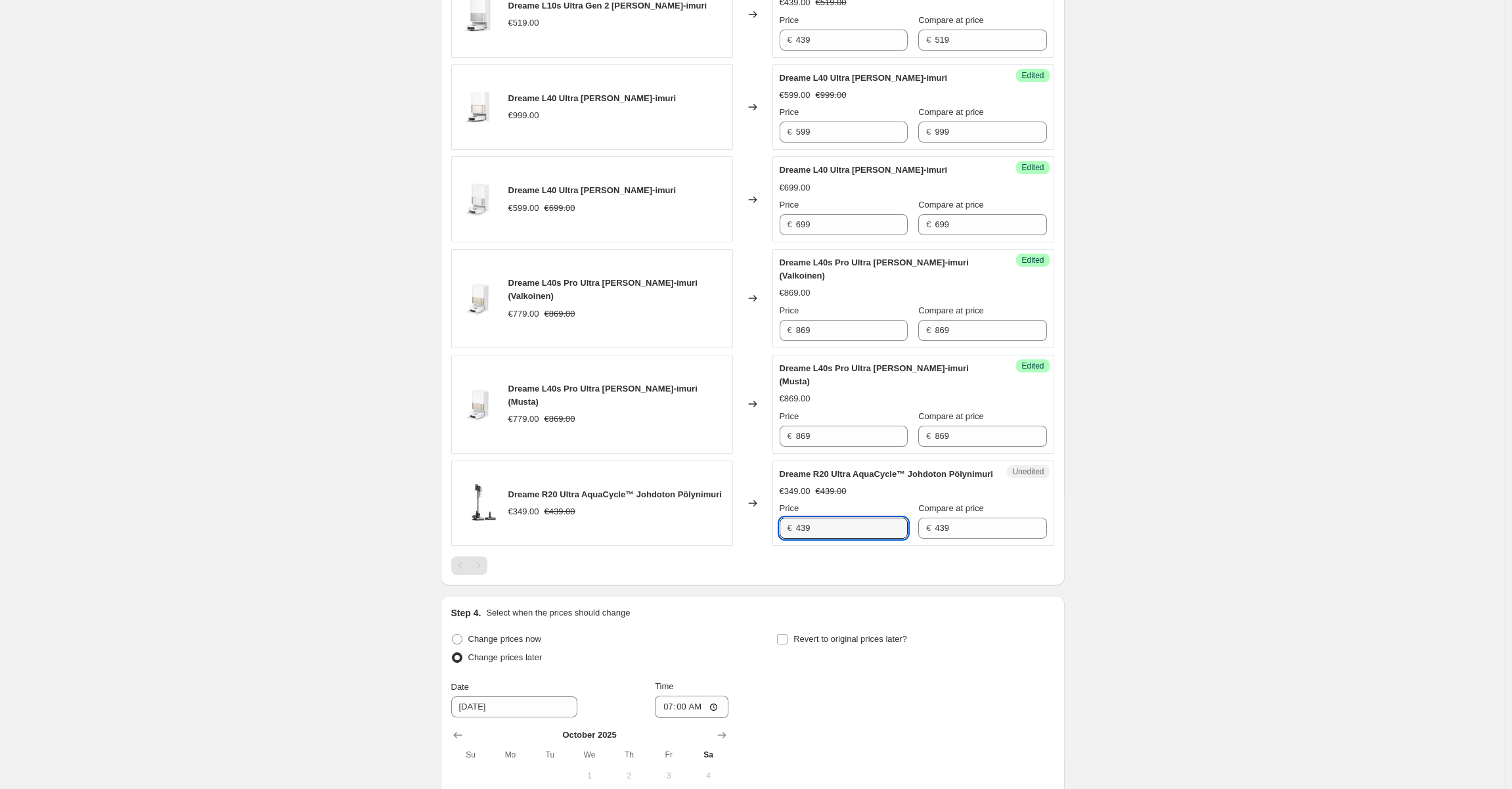
click at [865, 477] on div "Dreame R20 Ultra AquaCycle™ Johdoton Pölynimuri" at bounding box center [887, 474] width 215 height 13
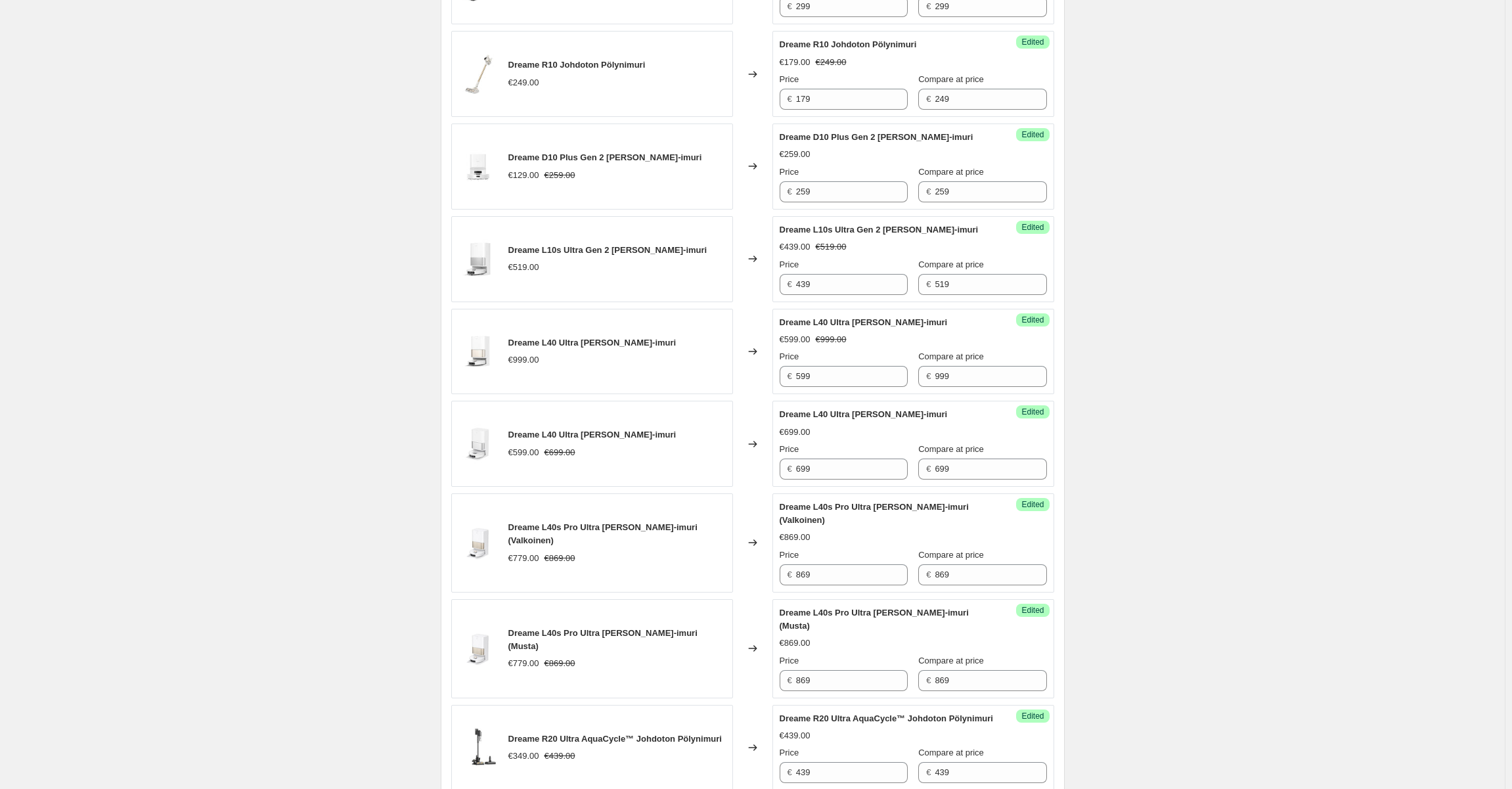
scroll to position [263, 0]
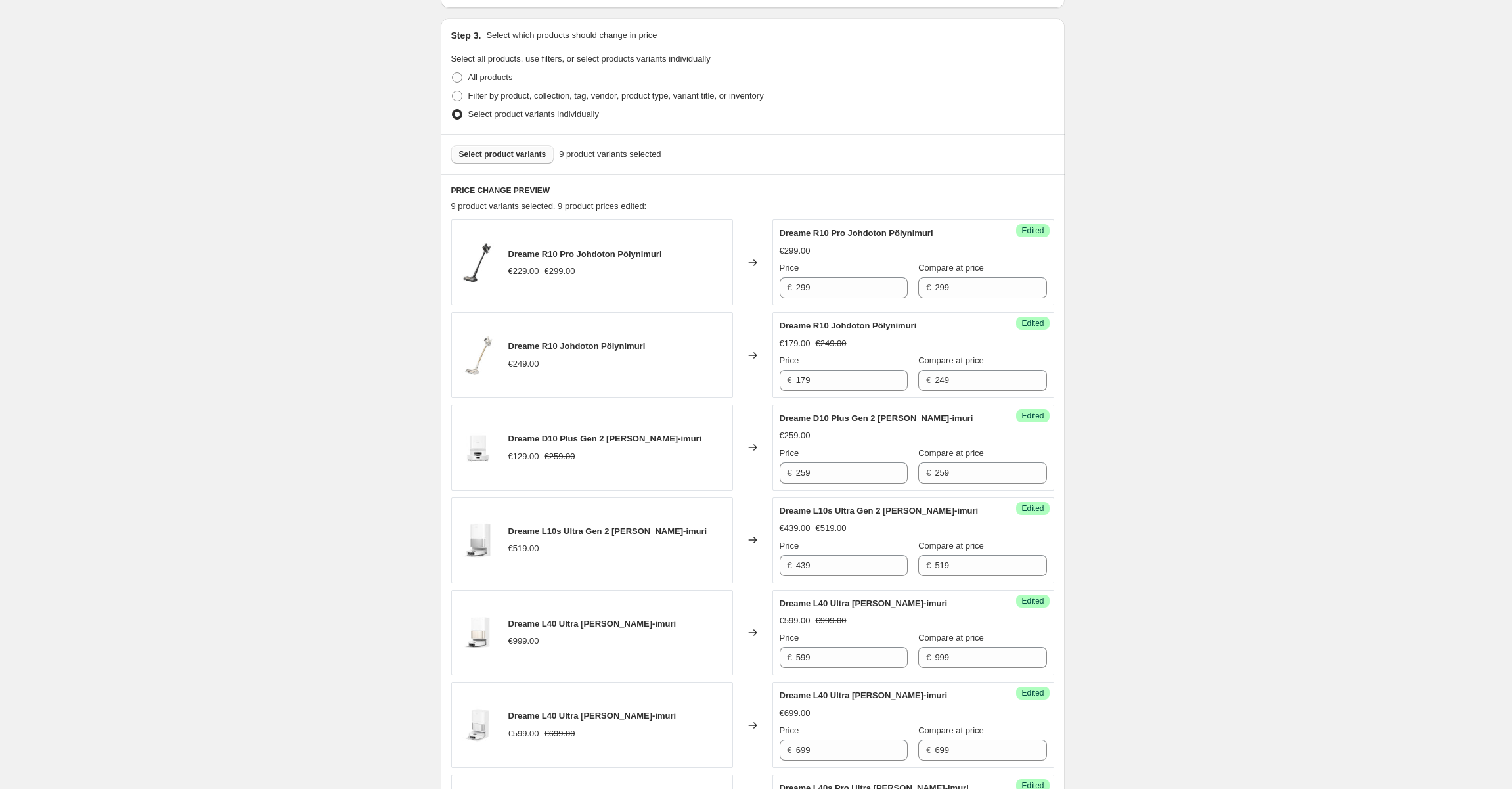
click at [531, 146] on button "Select product variants" at bounding box center [503, 154] width 103 height 18
click at [585, 280] on div "Dreame R10 Pro Johdoton Pölynimuri €229.00 €299.00" at bounding box center [592, 262] width 282 height 86
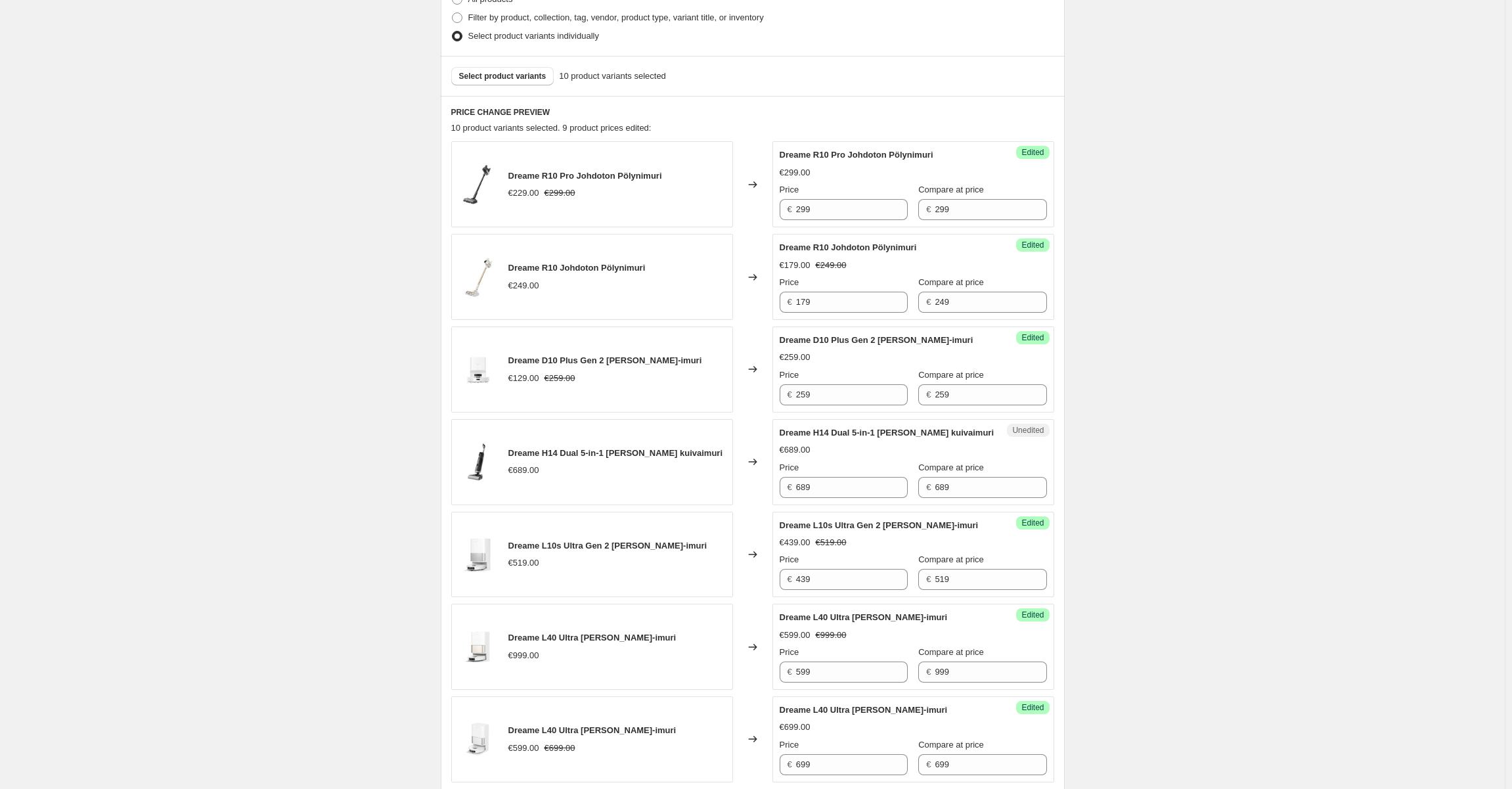
scroll to position [526, 0]
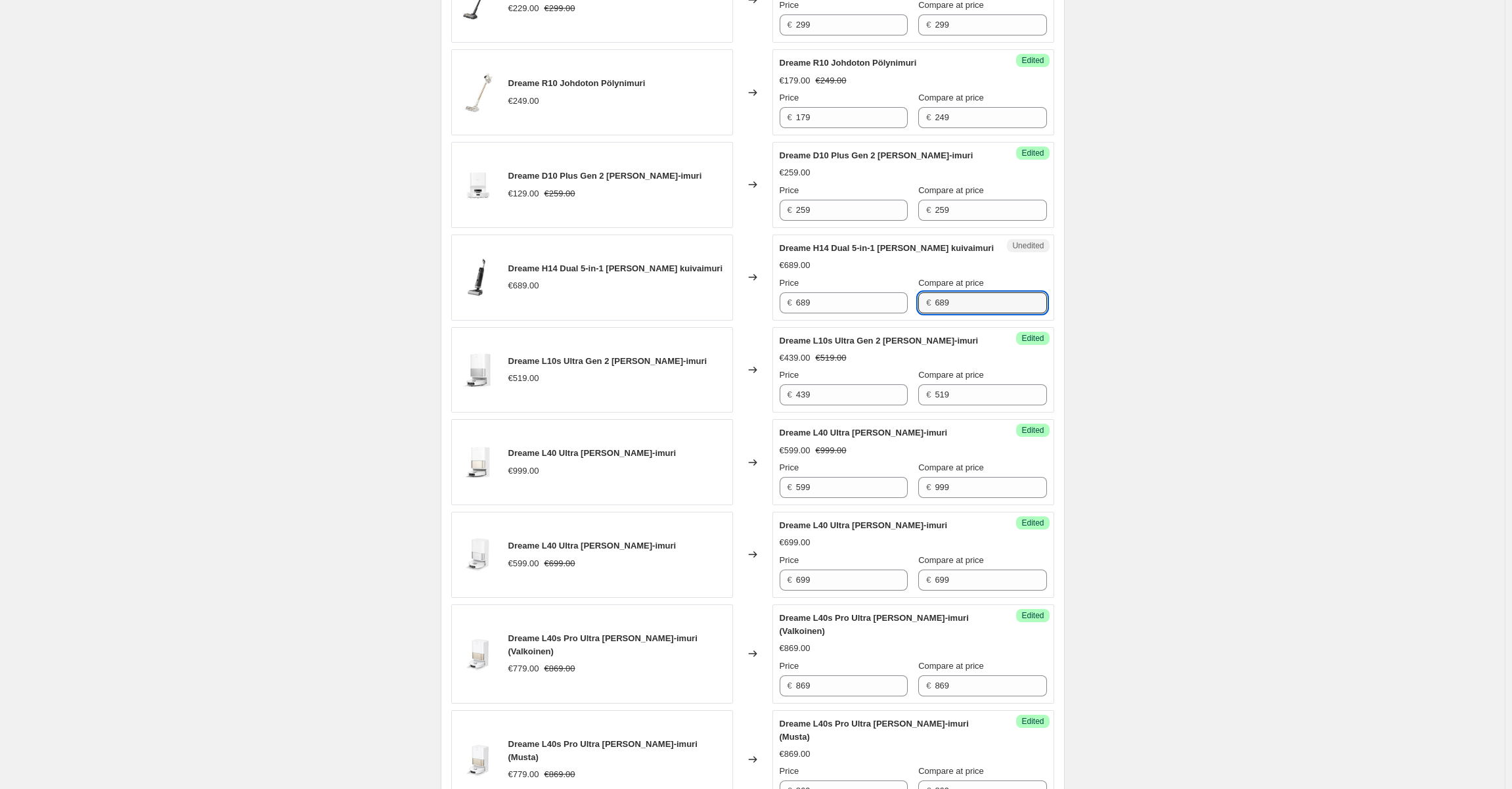
drag, startPoint x: 1006, startPoint y: 293, endPoint x: 795, endPoint y: 306, distance: 211.4
click at [795, 306] on div "Price € 689 Compare at price € 689" at bounding box center [913, 295] width 267 height 37
click at [836, 301] on input "689" at bounding box center [852, 302] width 112 height 21
drag, startPoint x: 838, startPoint y: 300, endPoint x: 721, endPoint y: 301, distance: 117.0
click at [721, 301] on div "Dreame H14 Dual 5-in-1 Märkä- ja kuivaimuri €689.00 Changed to Unedited Dreame …" at bounding box center [753, 278] width 603 height 86
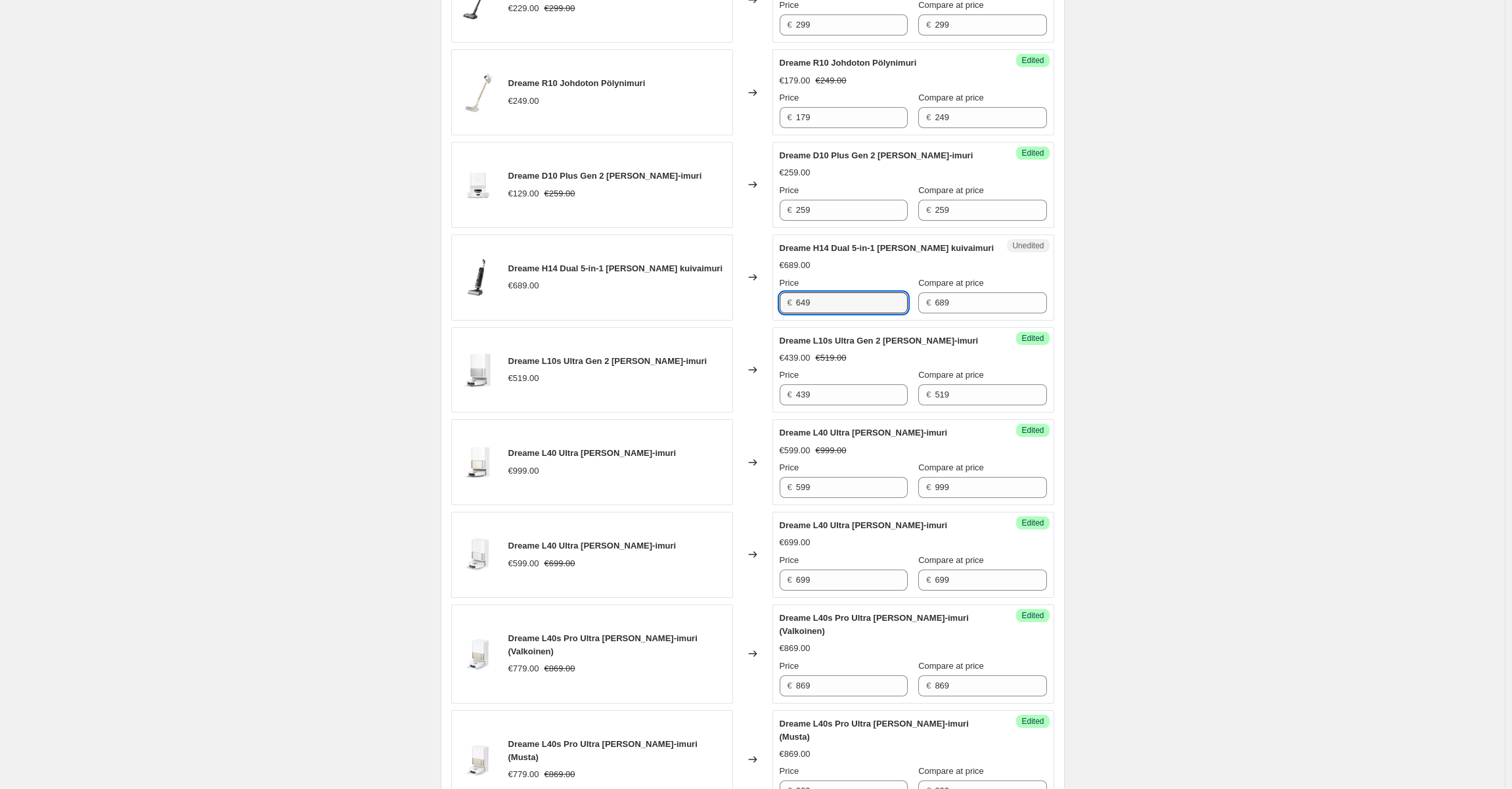
type input "649"
click at [768, 267] on div "Changed to" at bounding box center [753, 278] width 39 height 86
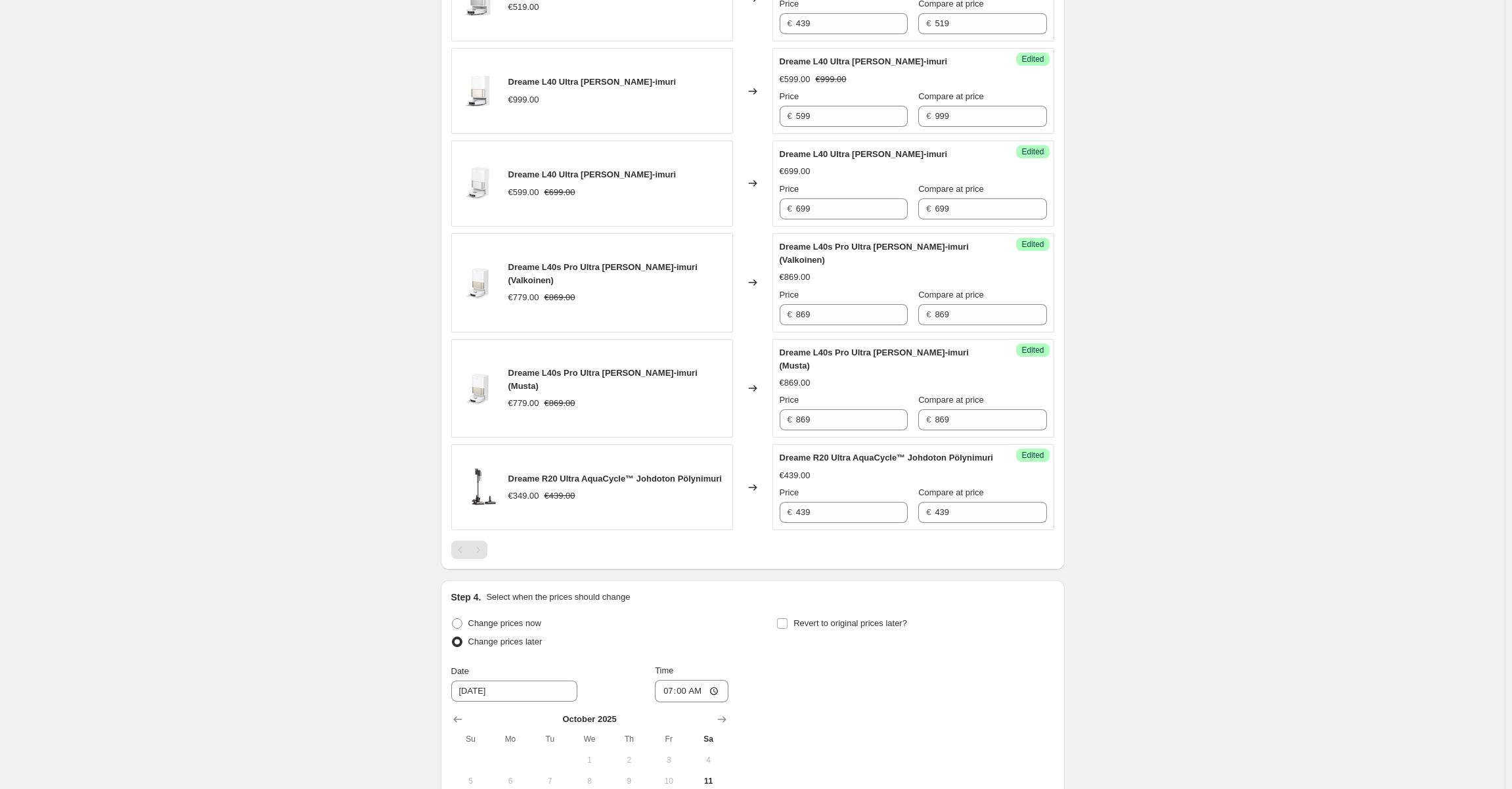
scroll to position [1106, 0]
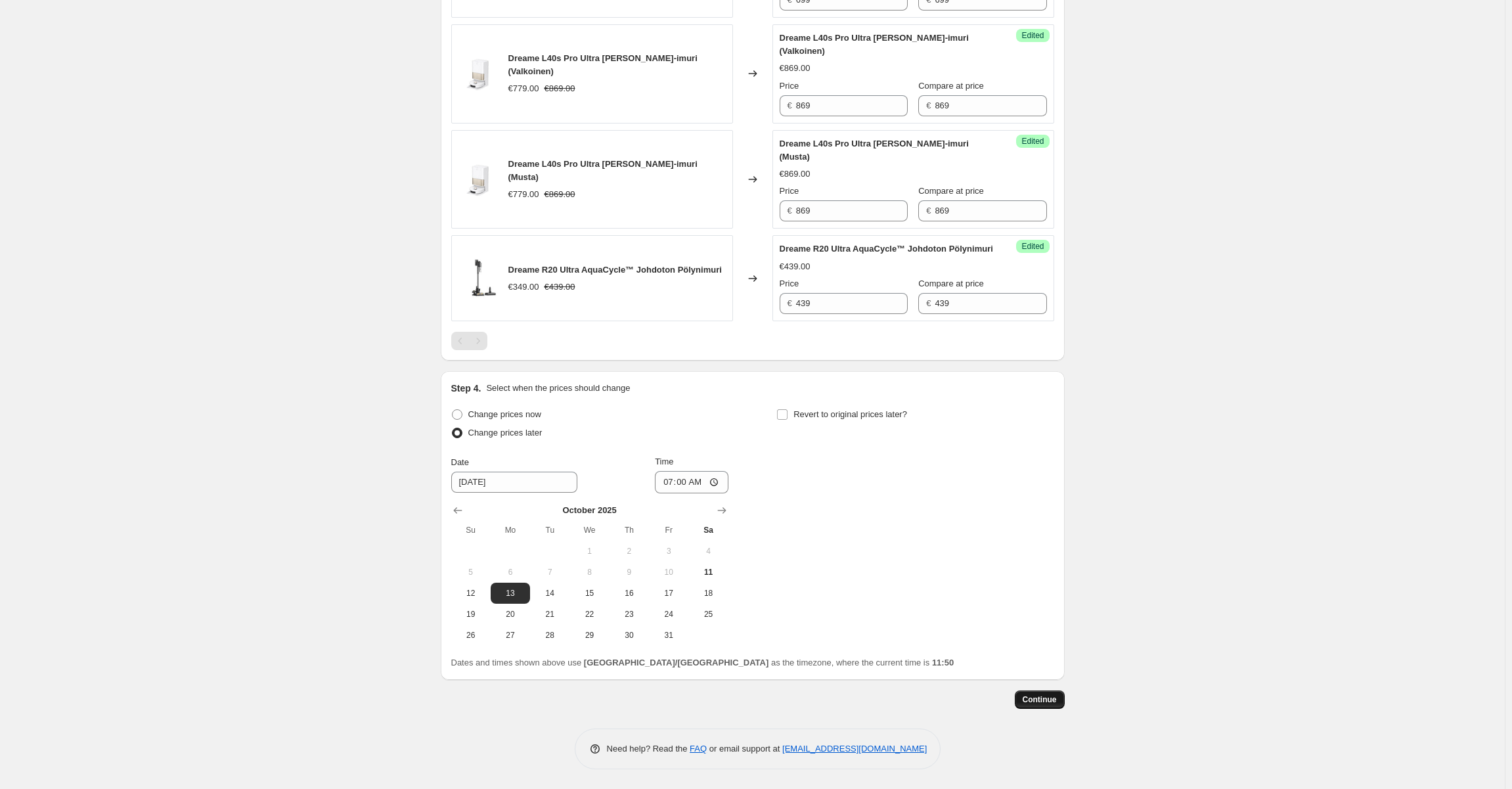
click at [1042, 697] on span "Continue" at bounding box center [1040, 699] width 34 height 10
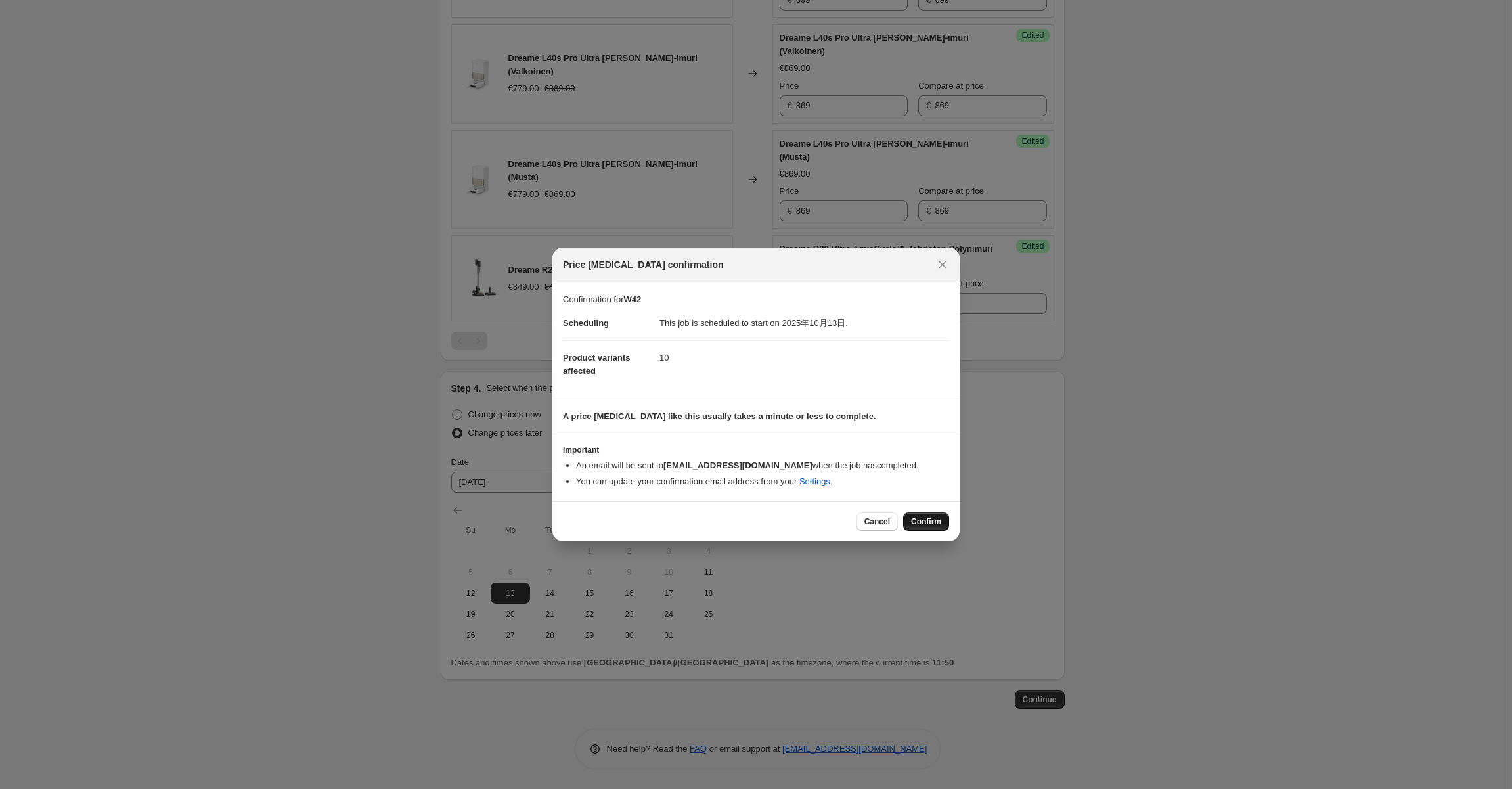
click at [931, 518] on span "Confirm" at bounding box center [926, 521] width 30 height 10
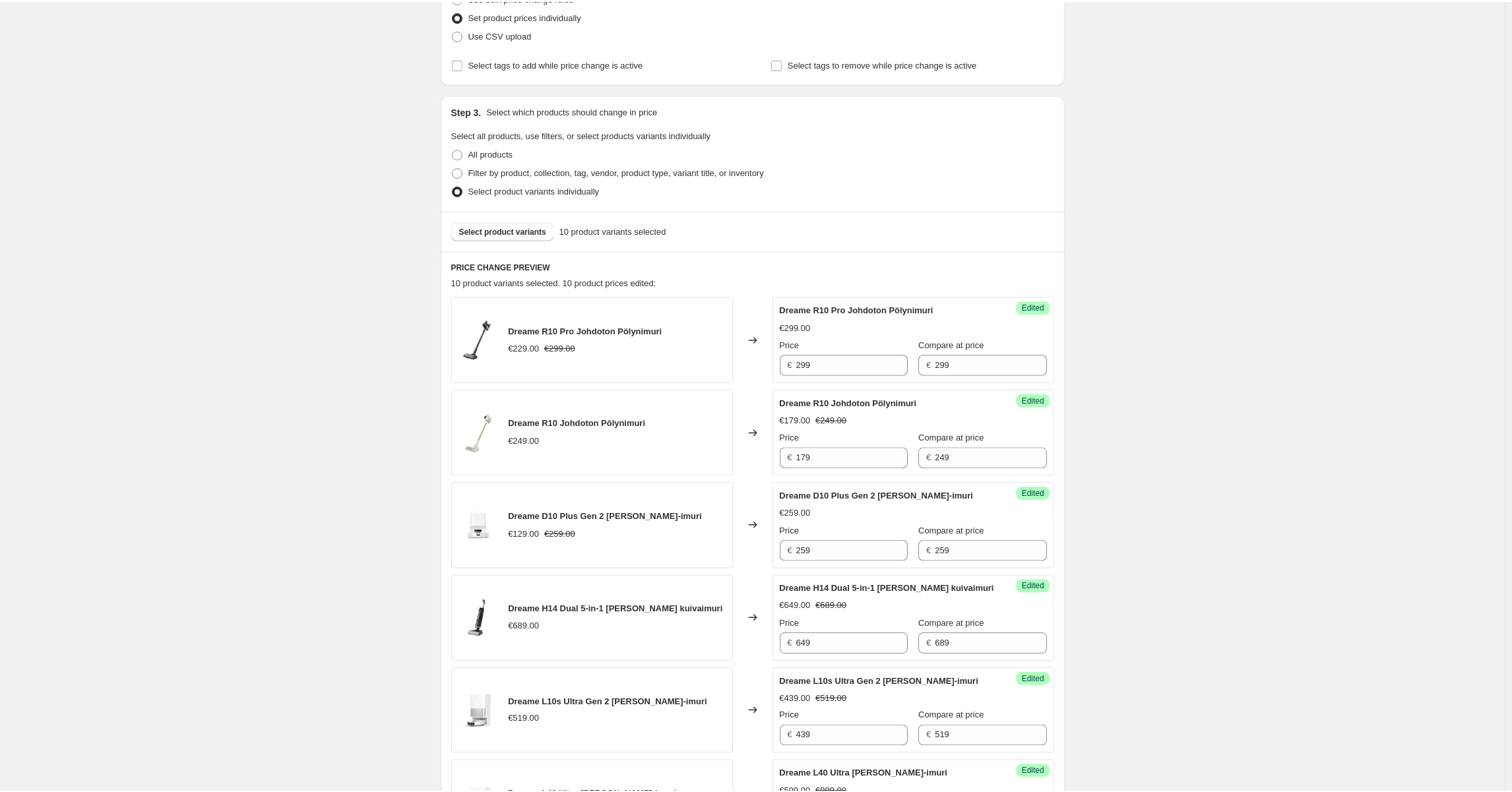
scroll to position [253, 0]
